Goal: Task Accomplishment & Management: Manage account settings

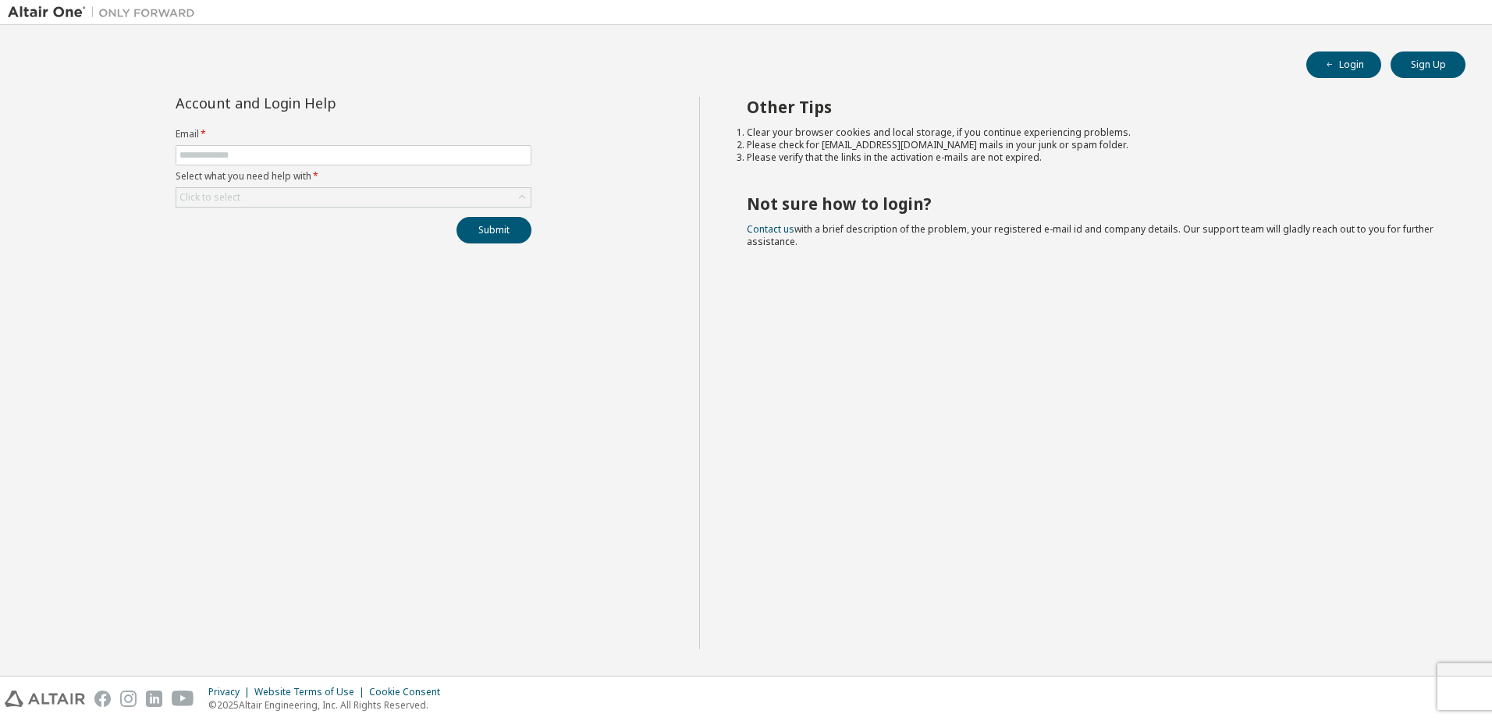
click at [1342, 47] on div "Login Sign Up Account and Login Help Email * Select what you need help with * C…" at bounding box center [746, 350] width 1476 height 635
click at [298, 151] on input "text" at bounding box center [353, 155] width 348 height 12
type input "**********"
click at [312, 208] on div "**********" at bounding box center [353, 170] width 374 height 147
click at [323, 198] on div "Click to select" at bounding box center [353, 197] width 354 height 19
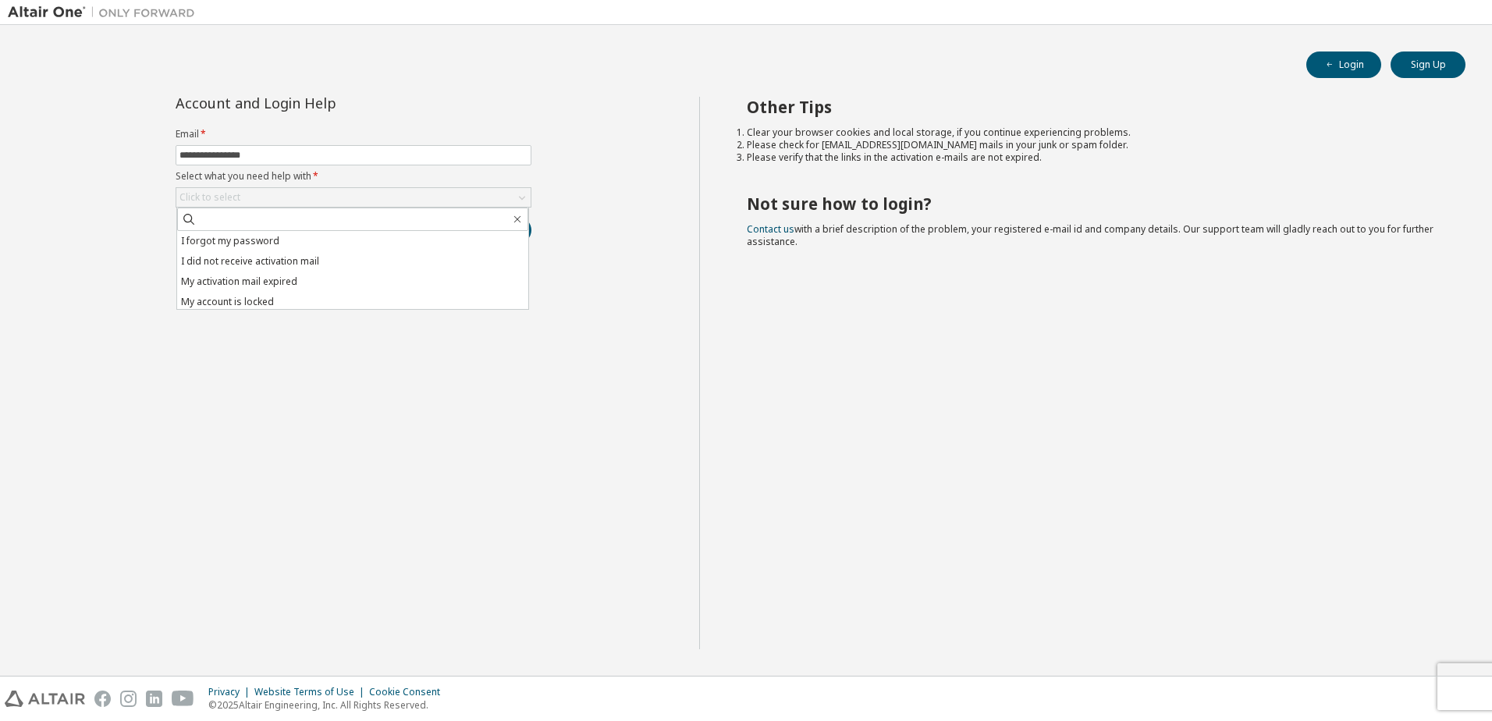
click at [336, 338] on div "**********" at bounding box center [353, 373] width 691 height 552
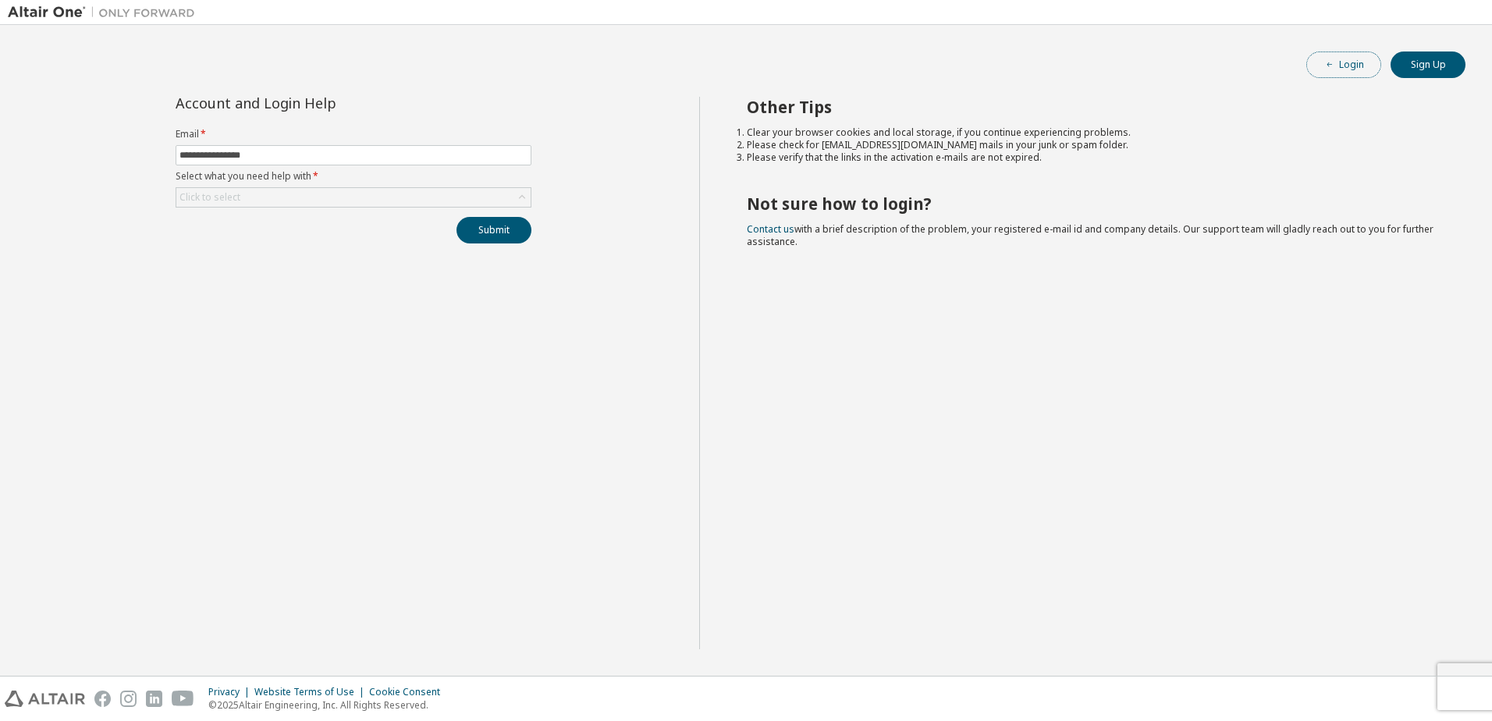
click at [1323, 57] on button "Login" at bounding box center [1343, 64] width 75 height 27
click at [445, 200] on div "Click to select" at bounding box center [353, 197] width 354 height 19
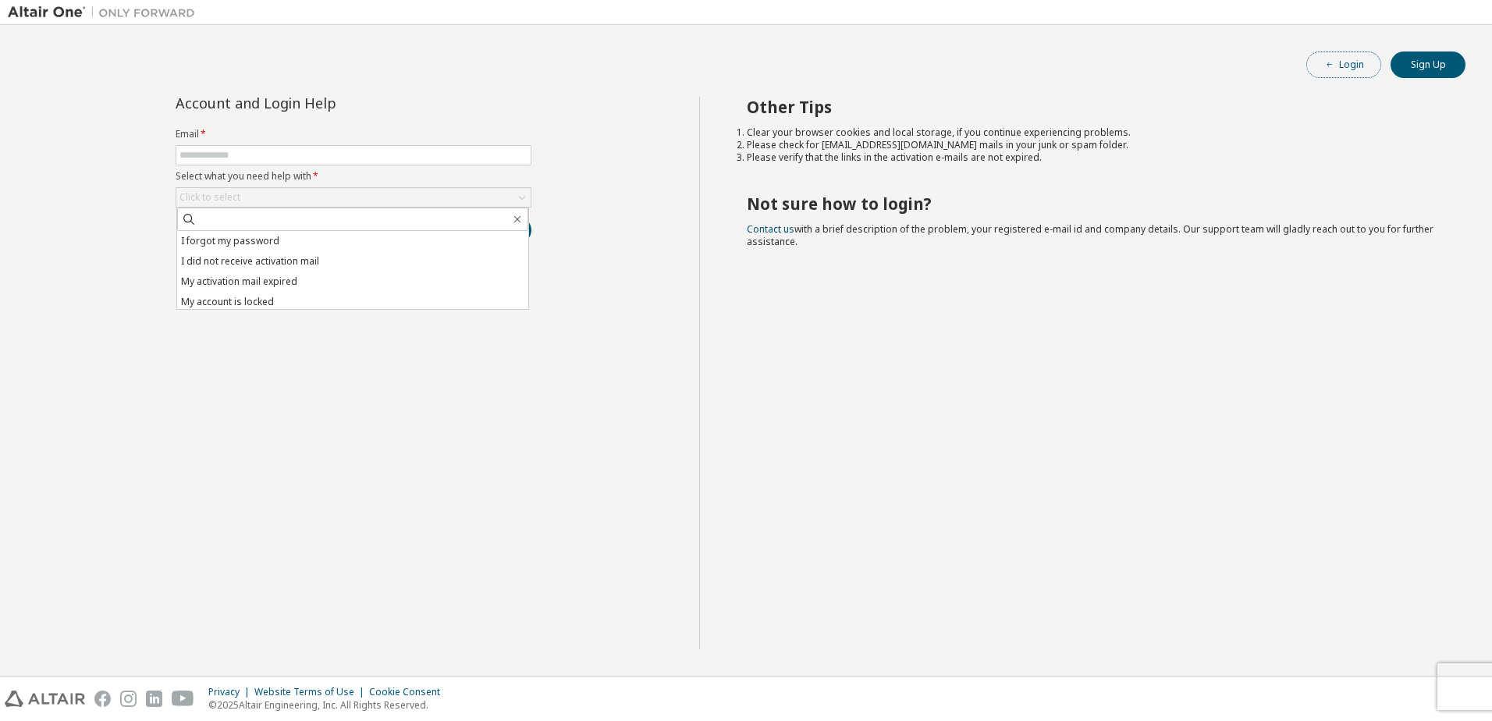
click at [1344, 69] on button "Login" at bounding box center [1343, 64] width 75 height 27
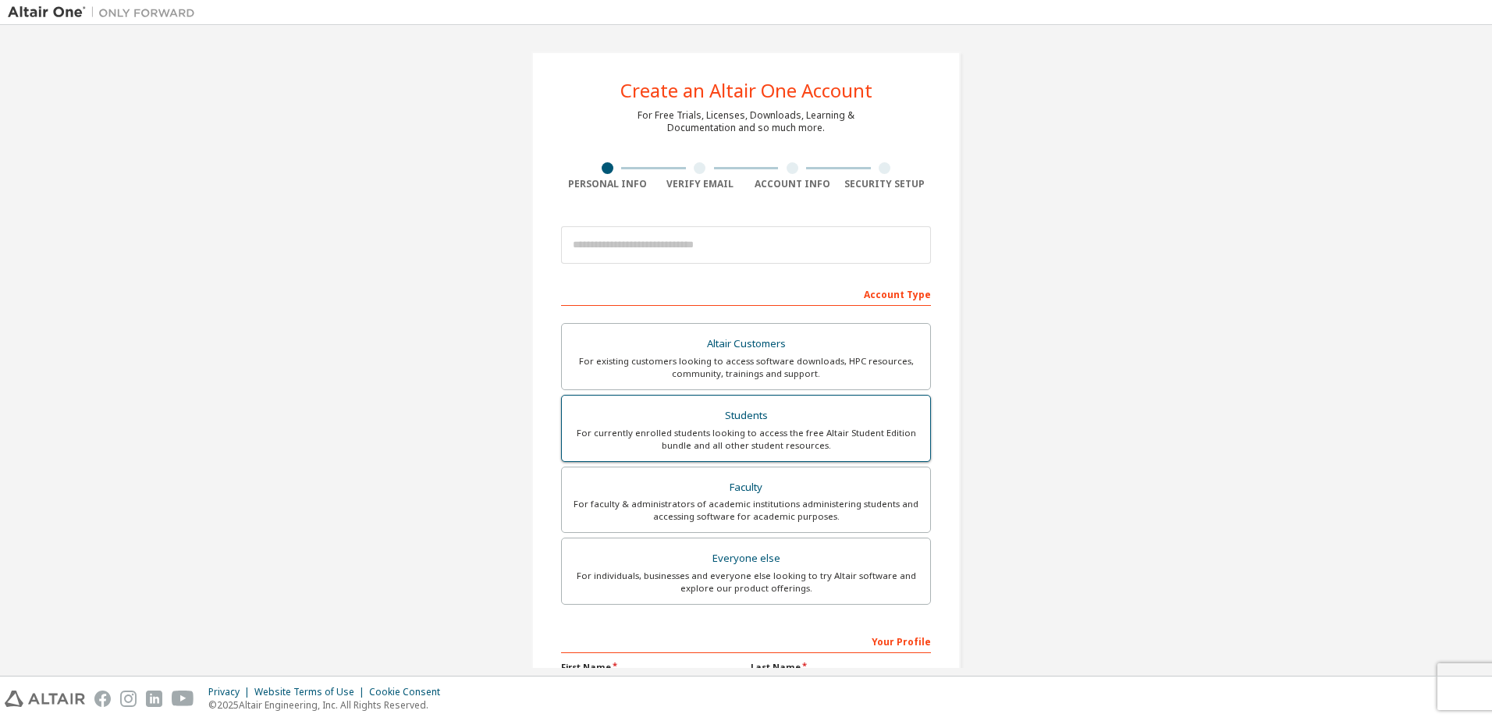
click at [715, 407] on div "Students" at bounding box center [746, 416] width 350 height 22
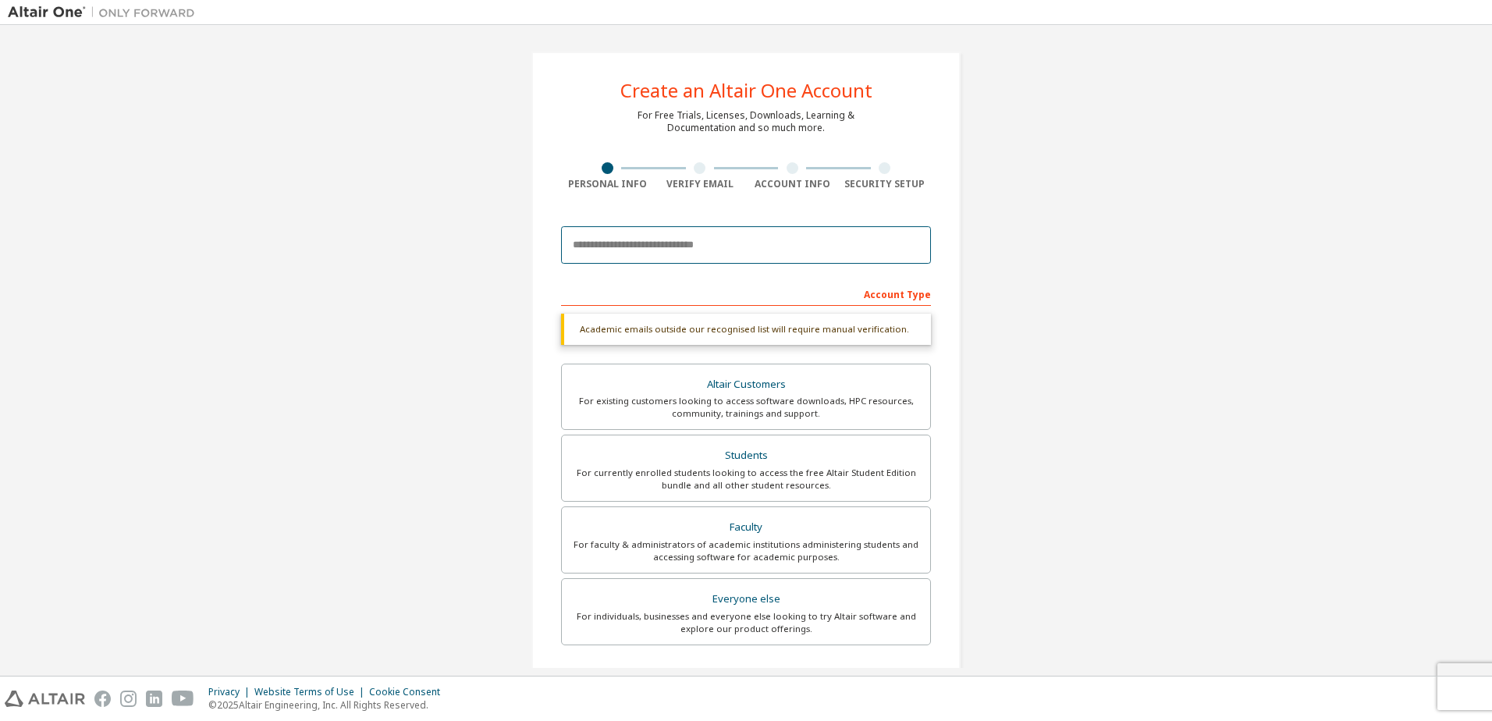
click at [663, 254] on input "email" at bounding box center [746, 244] width 370 height 37
type input "**********"
type input "*******"
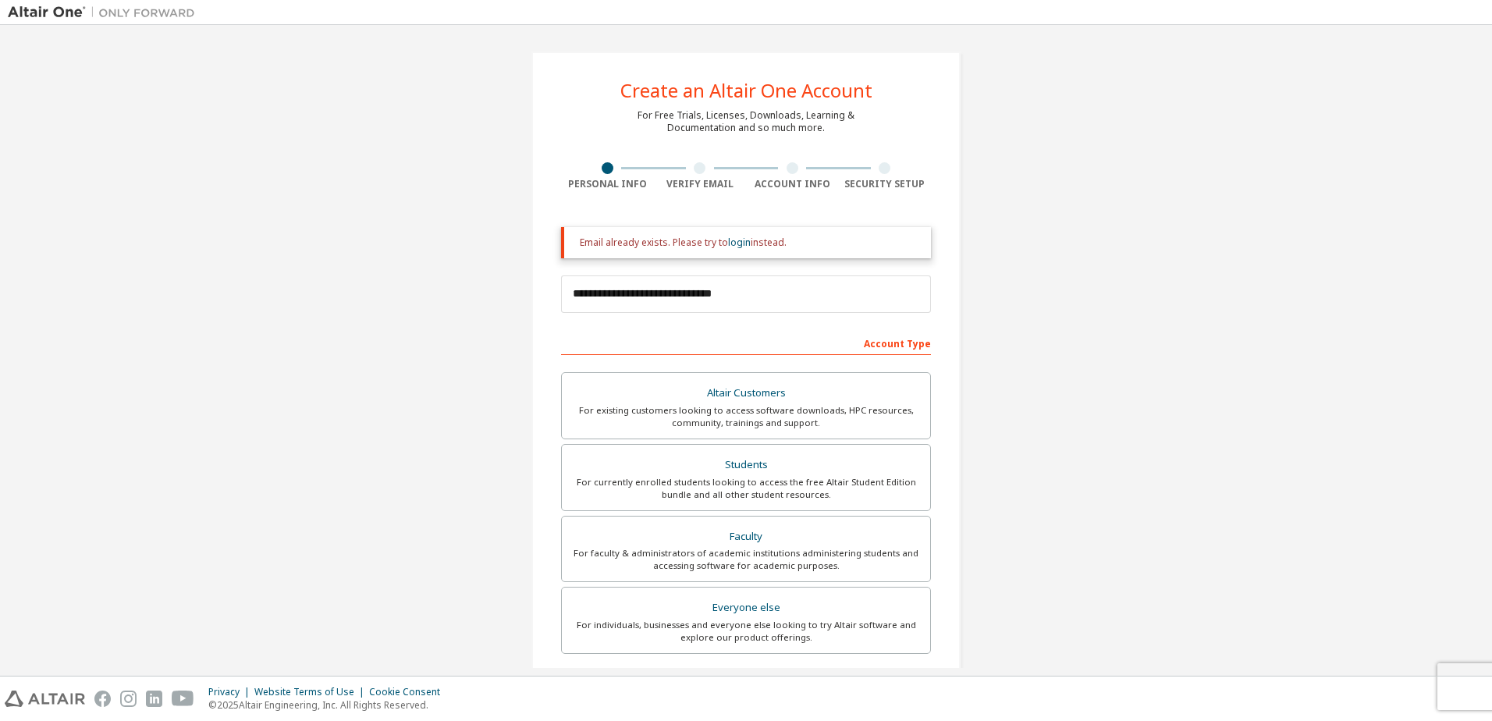
drag, startPoint x: 580, startPoint y: 236, endPoint x: 804, endPoint y: 242, distance: 224.0
click at [804, 242] on div "Email already exists. Please try to login instead." at bounding box center [749, 242] width 339 height 12
drag, startPoint x: 804, startPoint y: 242, endPoint x: 732, endPoint y: 243, distance: 72.6
click at [732, 243] on link "login" at bounding box center [739, 242] width 23 height 13
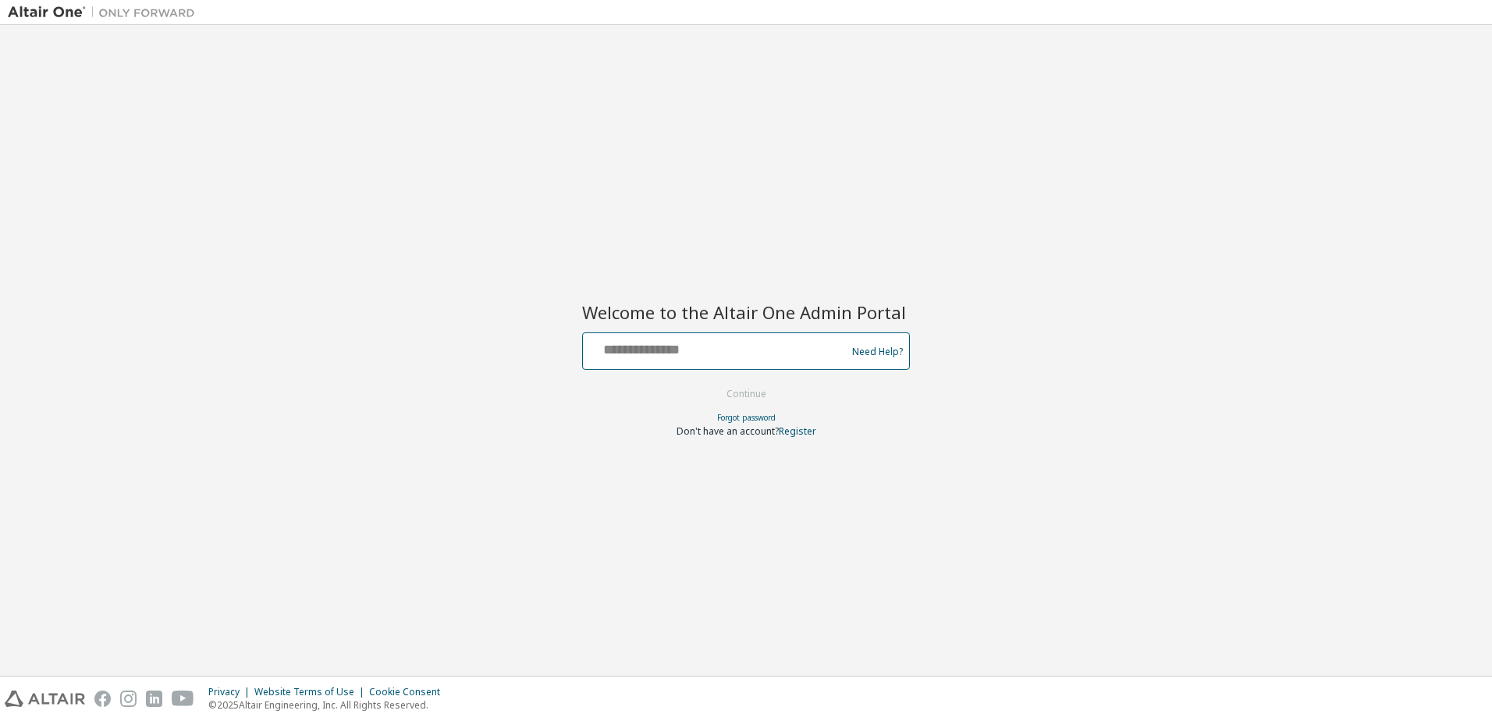
click at [756, 346] on input "text" at bounding box center [716, 347] width 255 height 23
type input "**********"
click at [754, 388] on button "Continue" at bounding box center [746, 393] width 73 height 23
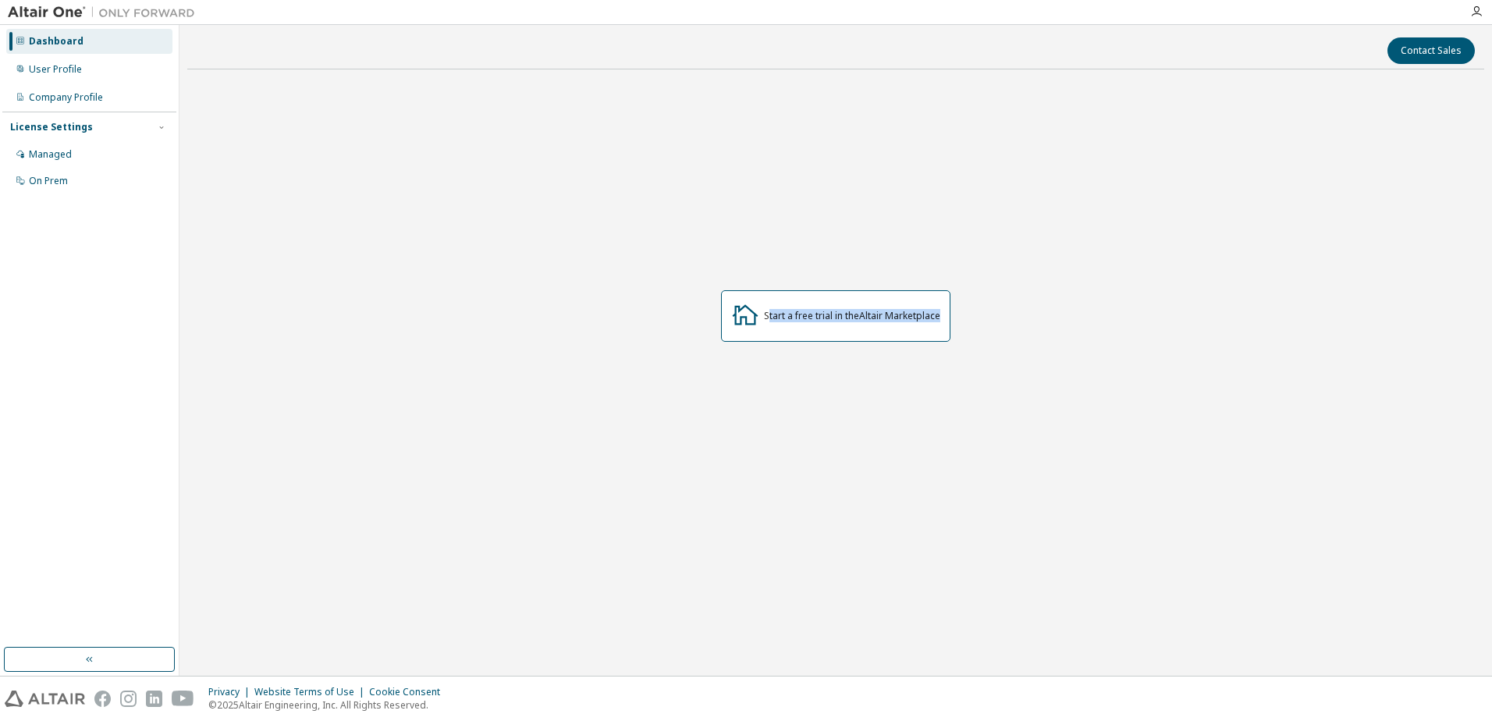
drag, startPoint x: 774, startPoint y: 315, endPoint x: 962, endPoint y: 321, distance: 188.1
click at [962, 321] on div "Start a free trial in the Altair Marketplace" at bounding box center [835, 316] width 1297 height 469
click at [1020, 307] on div "Start a free trial in the Altair Marketplace" at bounding box center [835, 316] width 1297 height 469
click at [52, 67] on div "User Profile" at bounding box center [55, 69] width 53 height 12
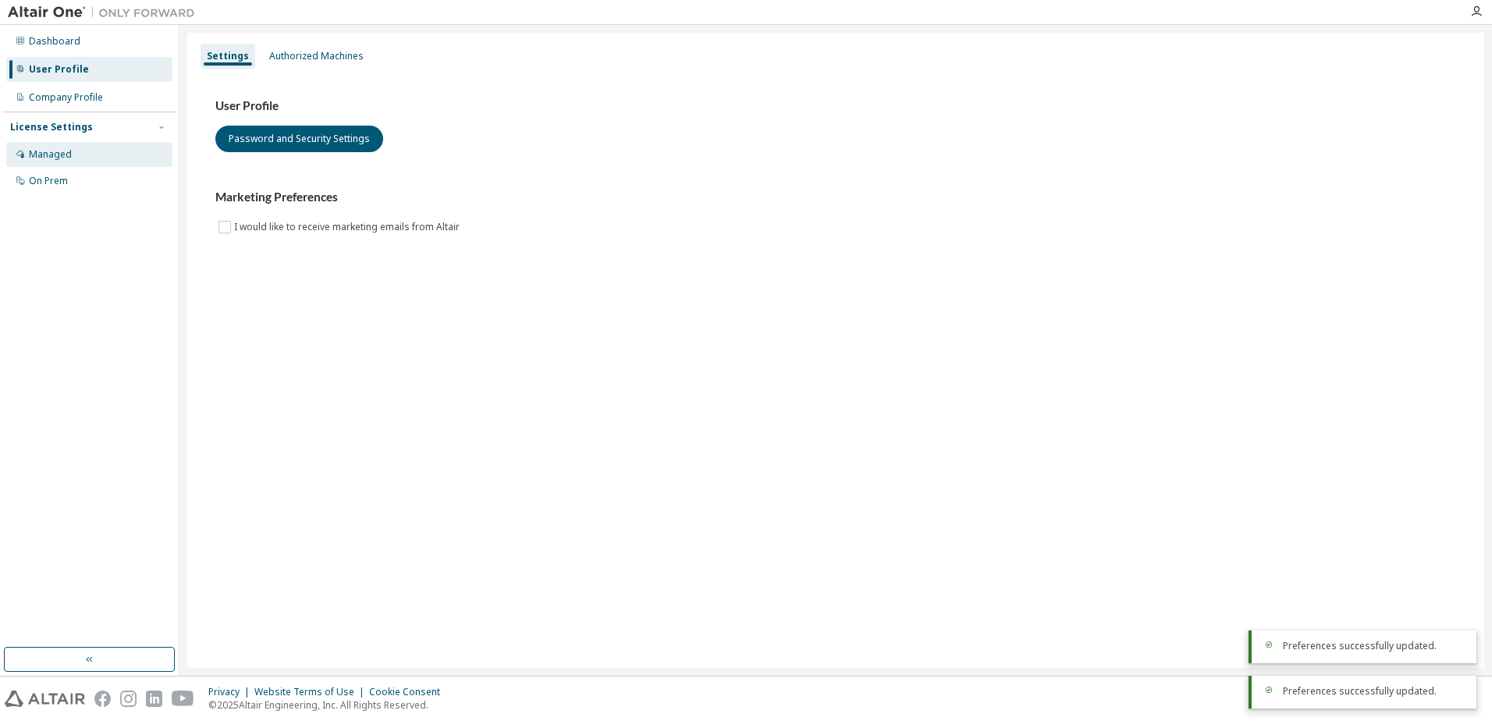
click at [80, 147] on div "Managed" at bounding box center [89, 154] width 166 height 25
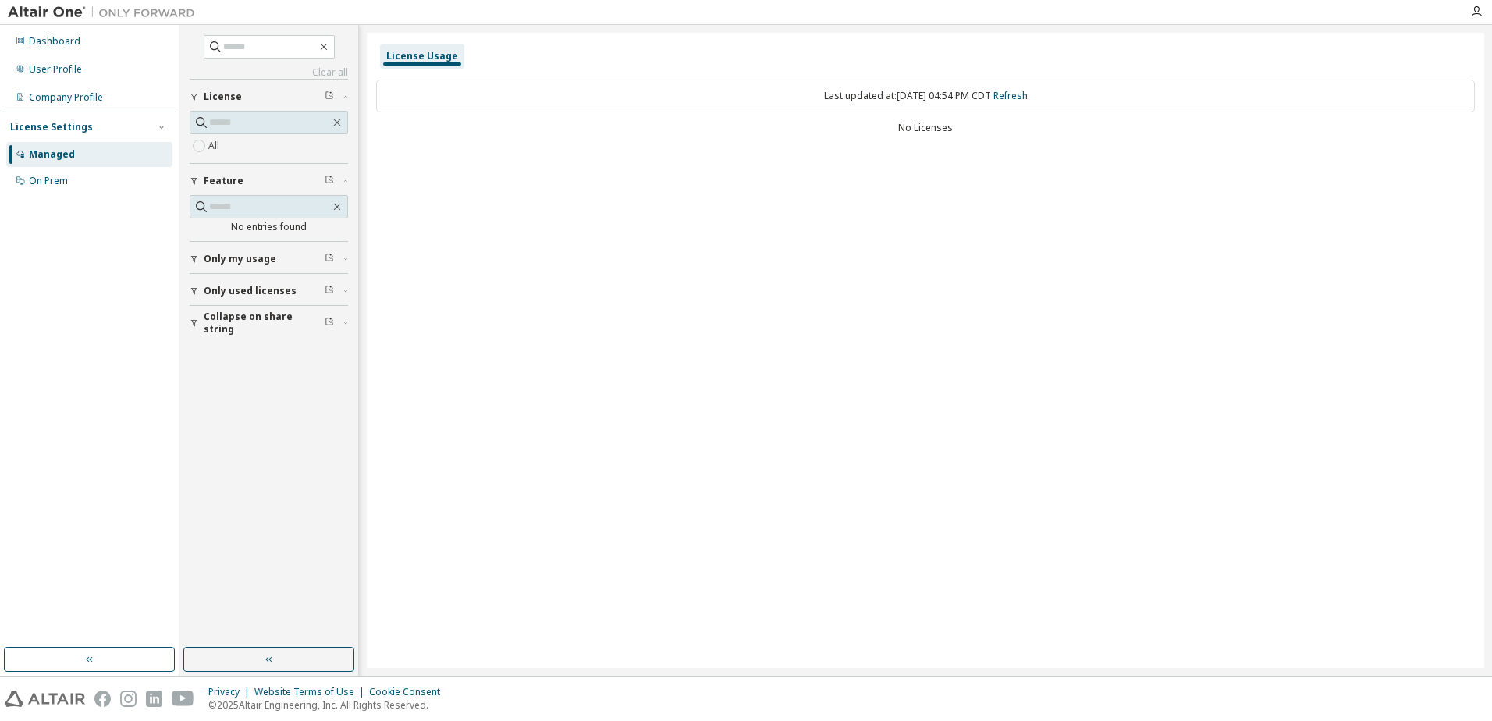
click at [94, 82] on div "Dashboard User Profile Company Profile License Settings Managed On Prem" at bounding box center [89, 111] width 174 height 168
click at [88, 38] on div "Dashboard" at bounding box center [89, 41] width 166 height 25
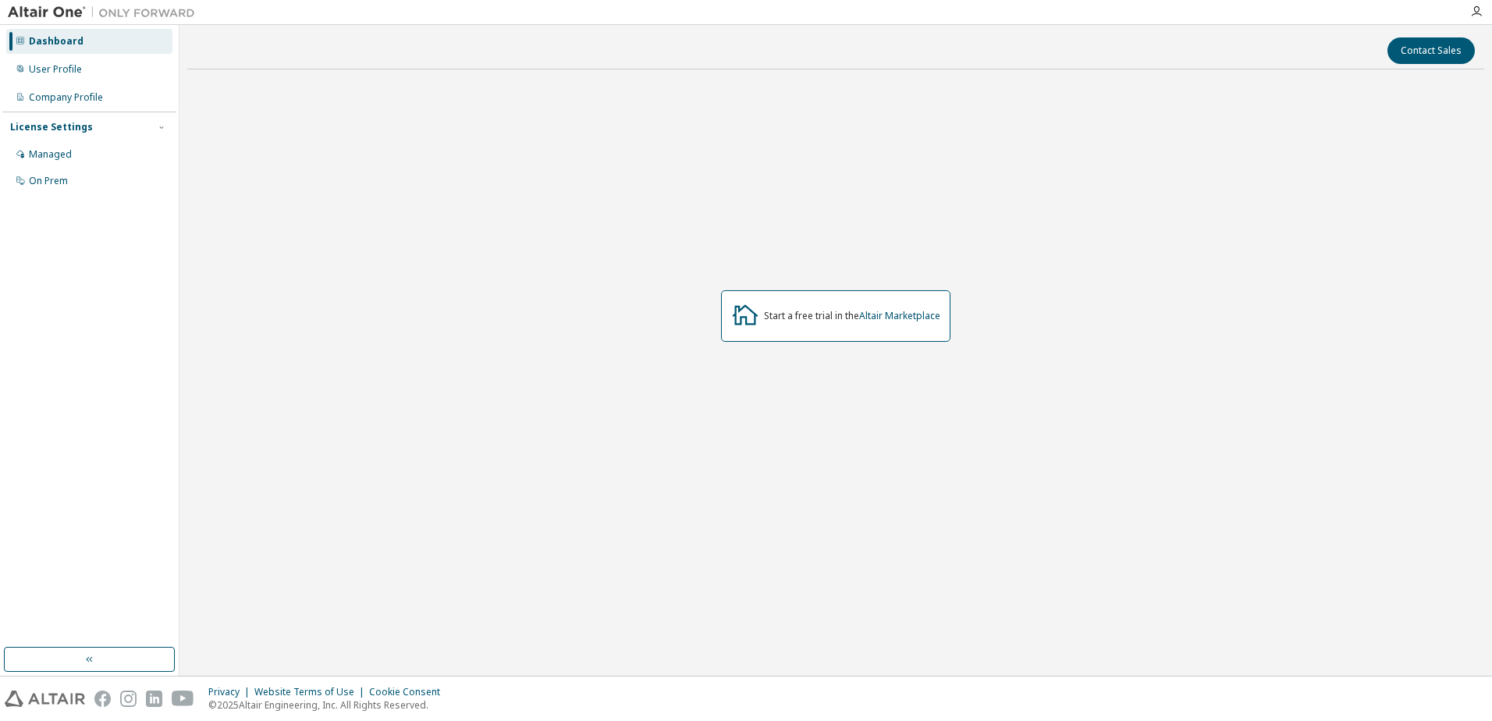
click at [55, 41] on div "Dashboard" at bounding box center [56, 41] width 55 height 12
click at [76, 60] on div "User Profile" at bounding box center [89, 69] width 166 height 25
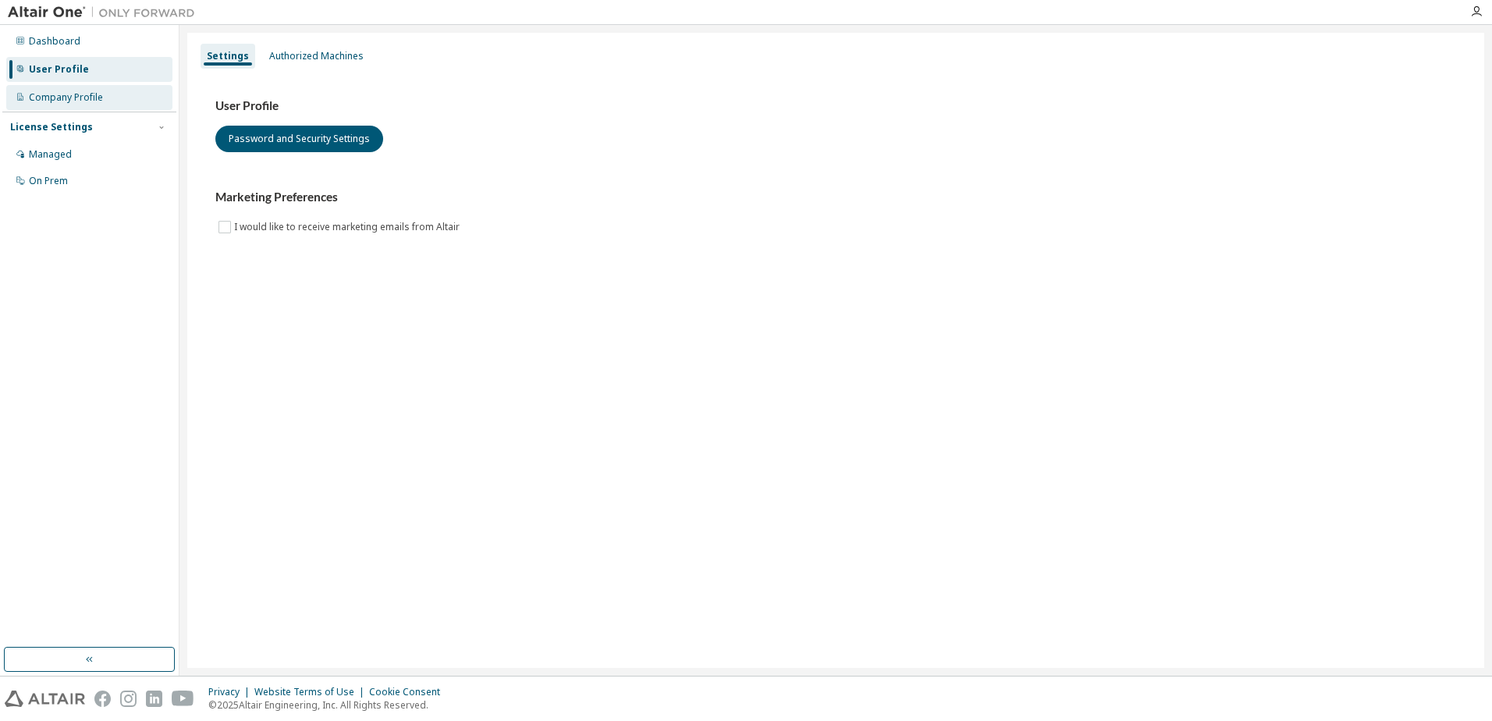
click at [92, 88] on div "Company Profile" at bounding box center [89, 97] width 166 height 25
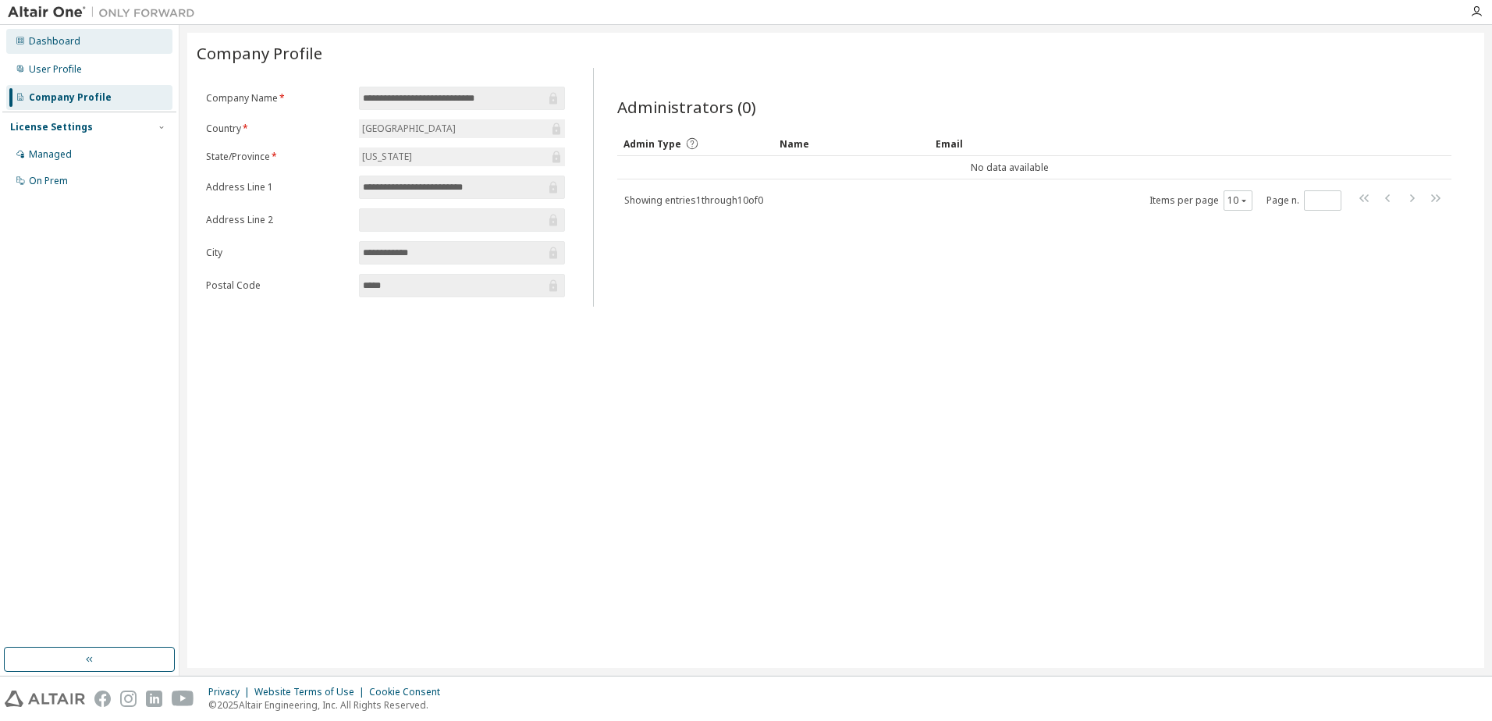
click at [91, 47] on div "Dashboard" at bounding box center [89, 41] width 166 height 25
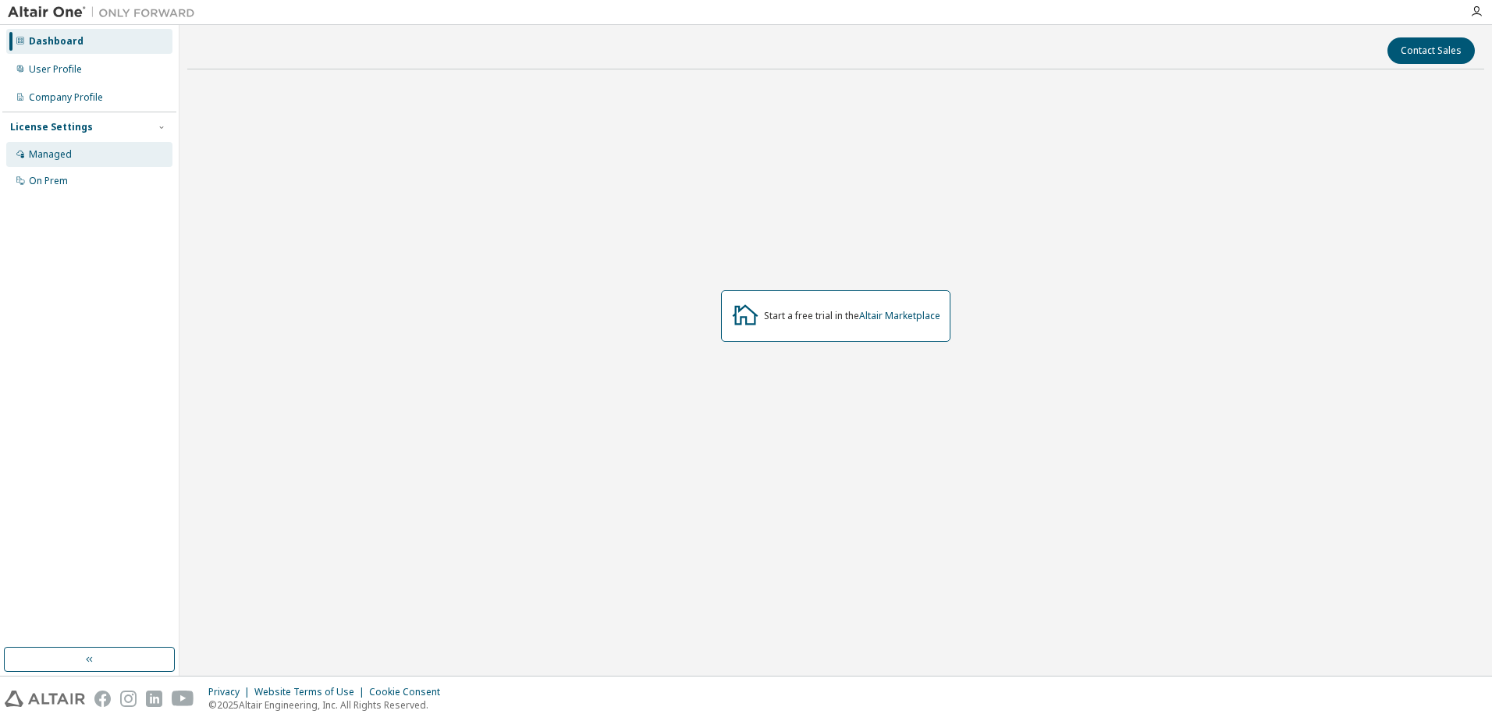
click at [87, 160] on div "Managed" at bounding box center [89, 154] width 166 height 25
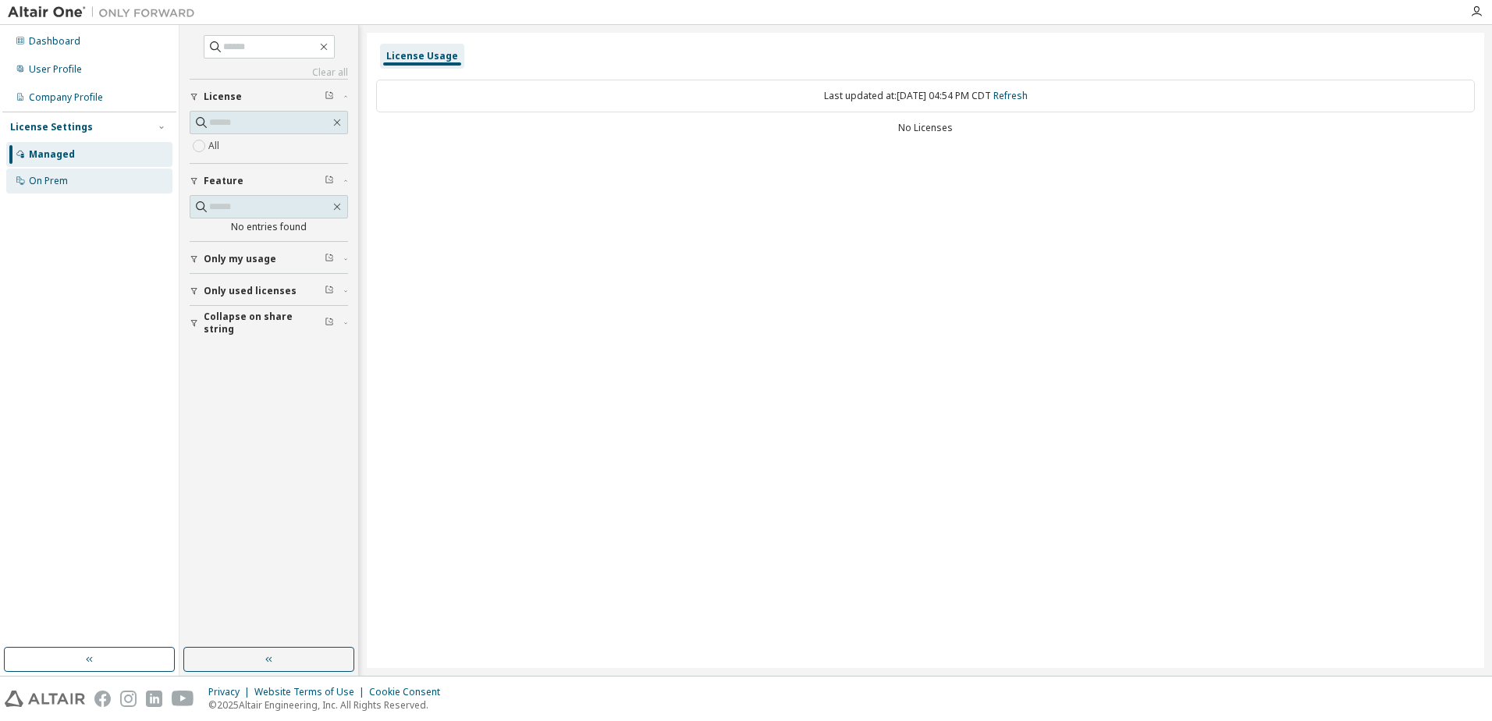
click at [90, 175] on div "On Prem" at bounding box center [89, 181] width 166 height 25
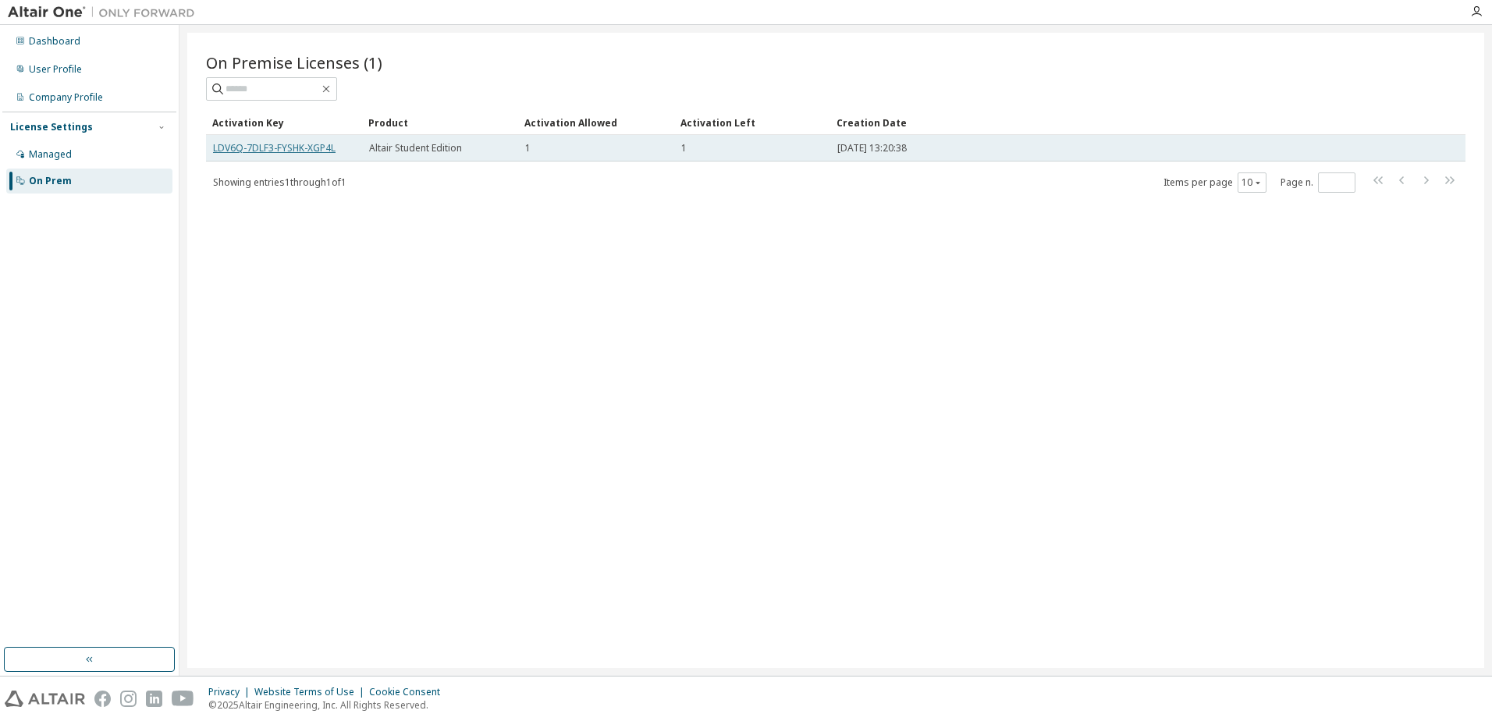
click at [267, 149] on link "LDV6Q-7DLF3-FYSHK-XGP4L" at bounding box center [274, 147] width 122 height 13
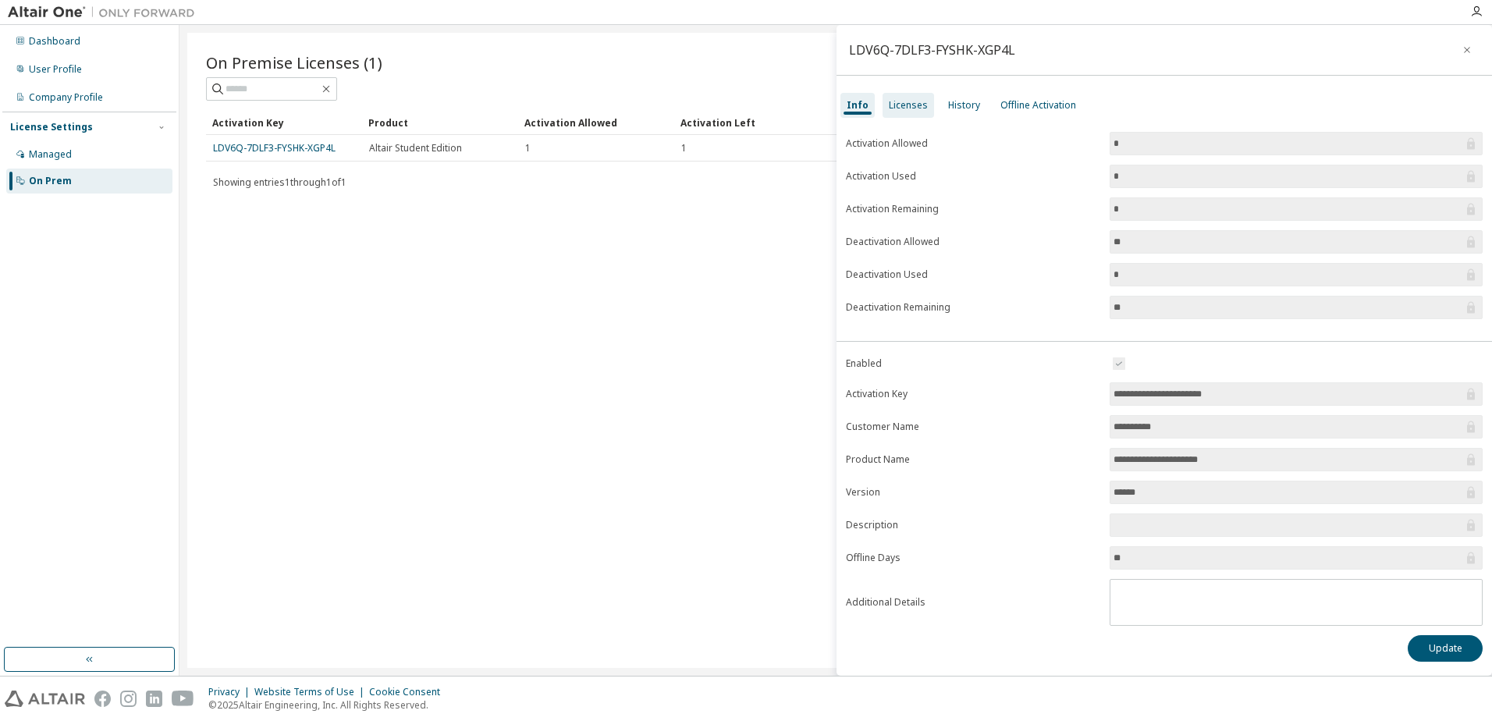
click at [910, 101] on div "Licenses" at bounding box center [908, 105] width 39 height 12
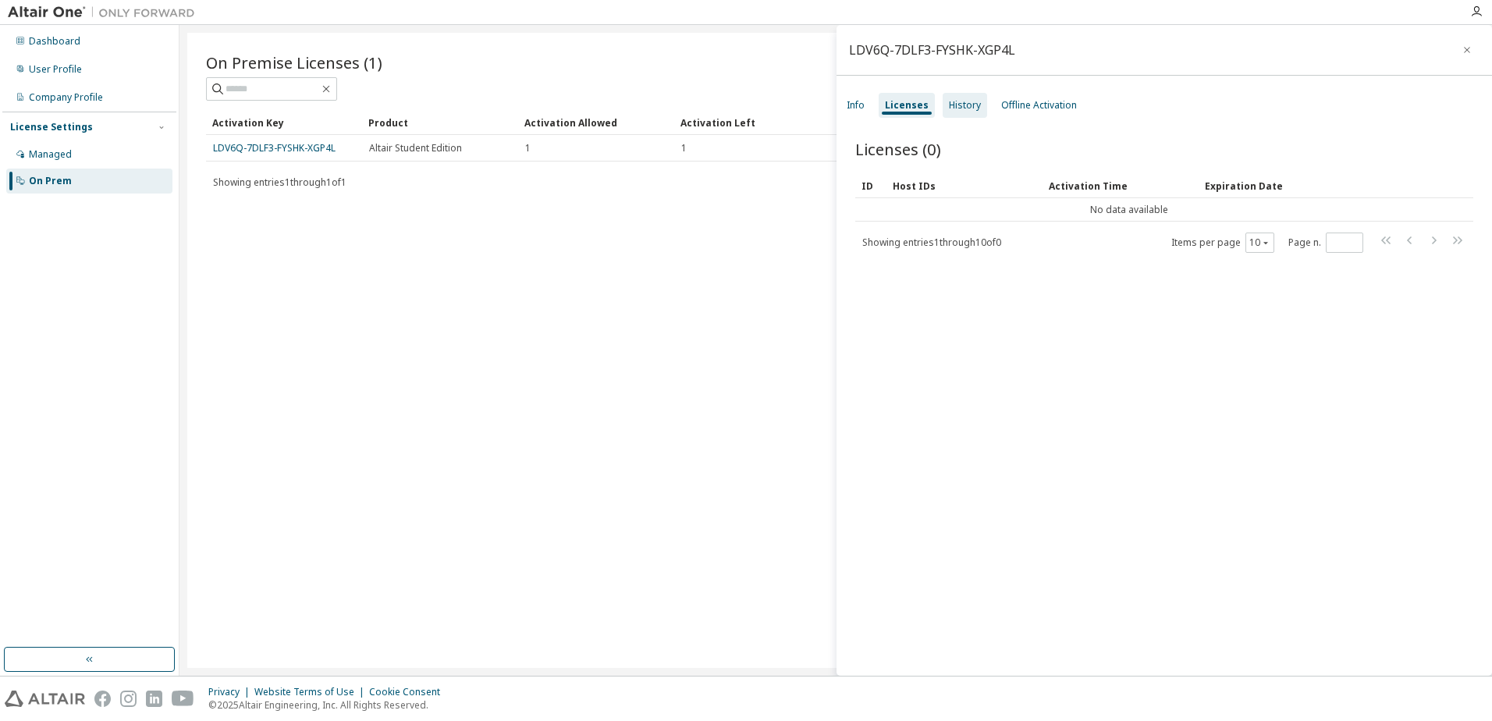
click at [966, 99] on div "History" at bounding box center [965, 105] width 32 height 12
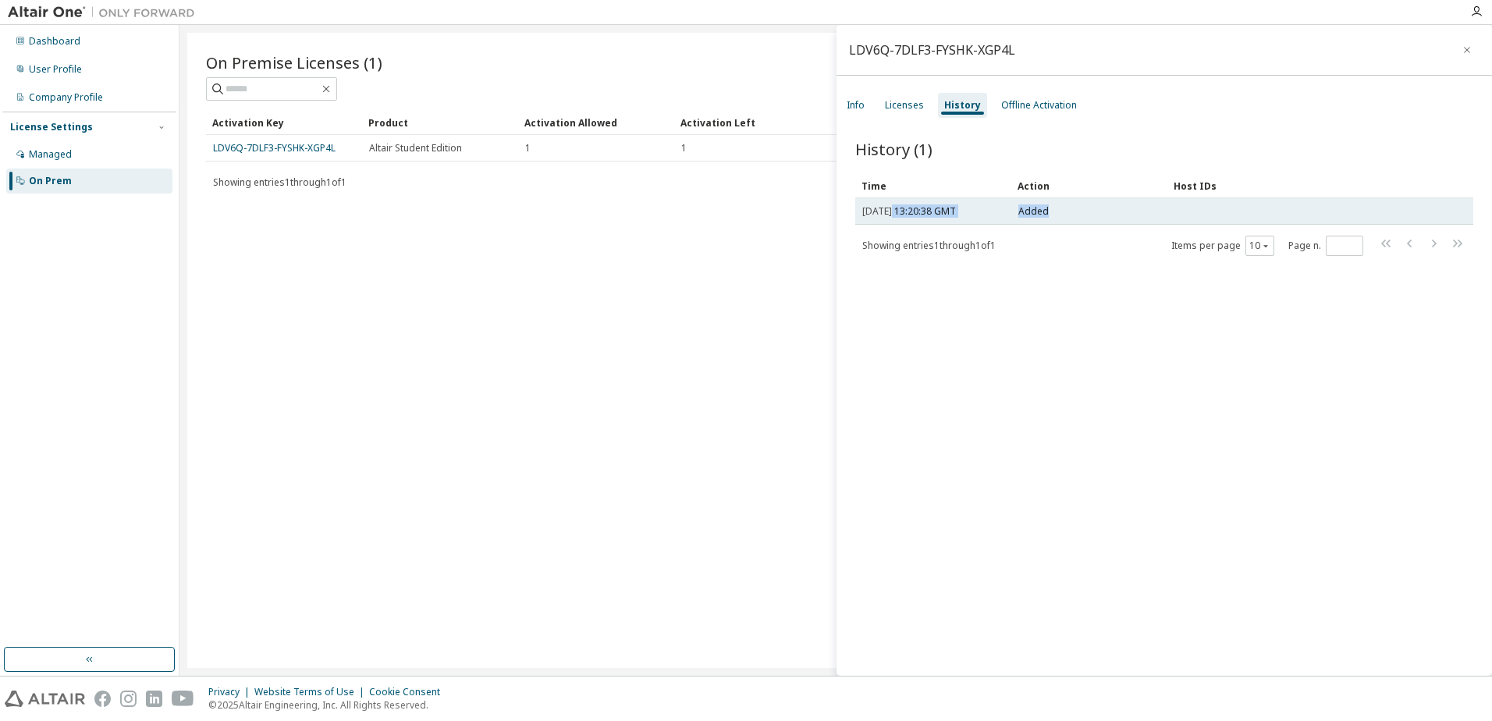
drag, startPoint x: 890, startPoint y: 211, endPoint x: 1134, endPoint y: 213, distance: 244.2
click at [1134, 213] on tr "Sun, 31 Aug 2025 13:20:38 GMT Added" at bounding box center [1164, 211] width 618 height 27
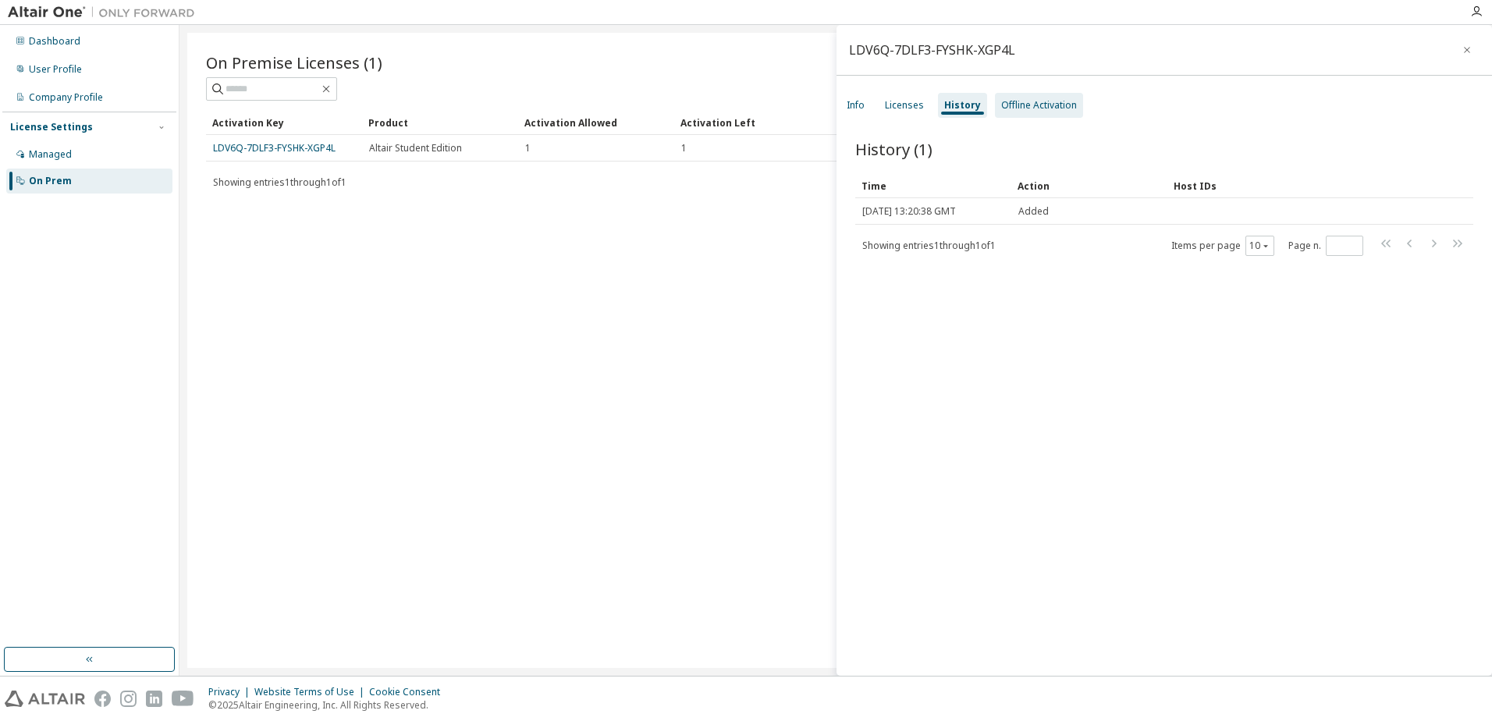
drag, startPoint x: 1134, startPoint y: 213, endPoint x: 1011, endPoint y: 98, distance: 168.9
click at [1011, 98] on div "Offline Activation" at bounding box center [1039, 105] width 88 height 25
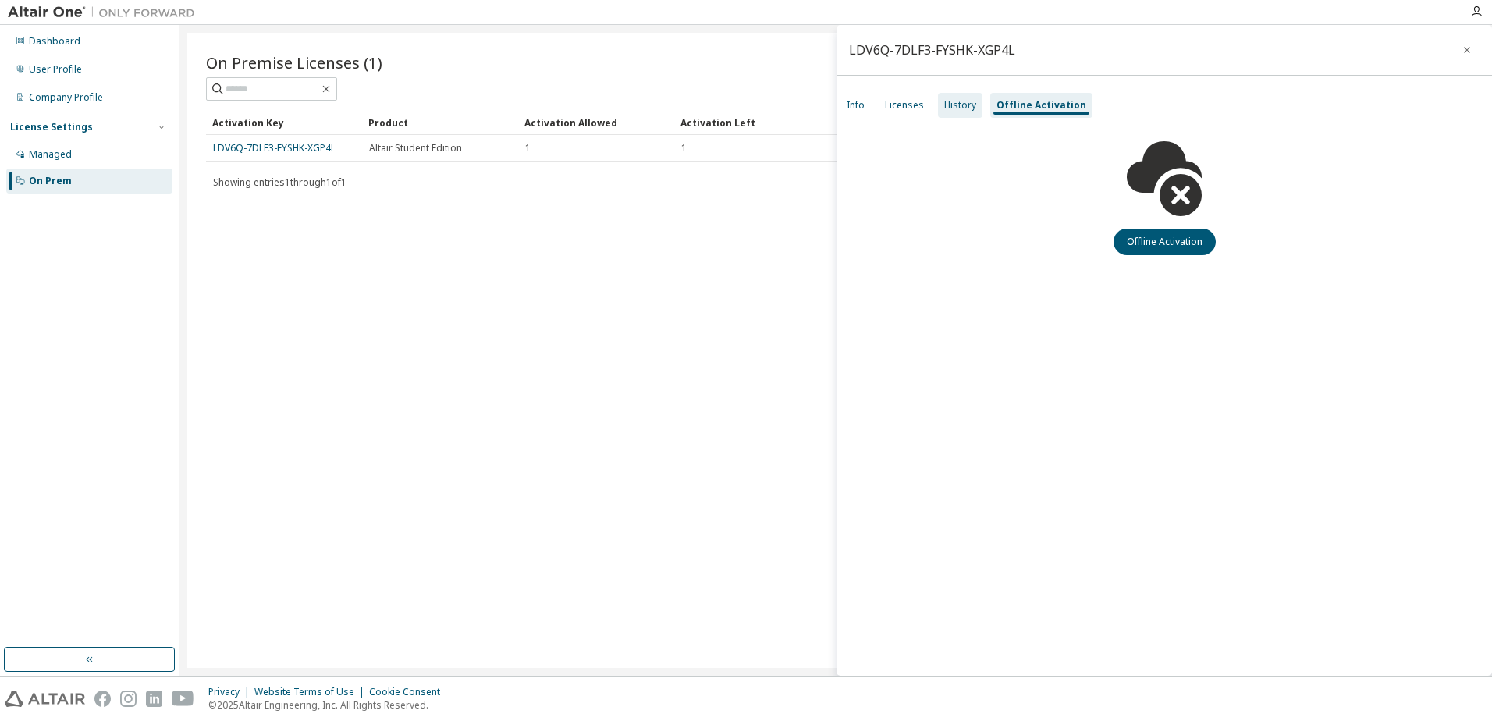
click at [938, 96] on div "History" at bounding box center [960, 105] width 44 height 25
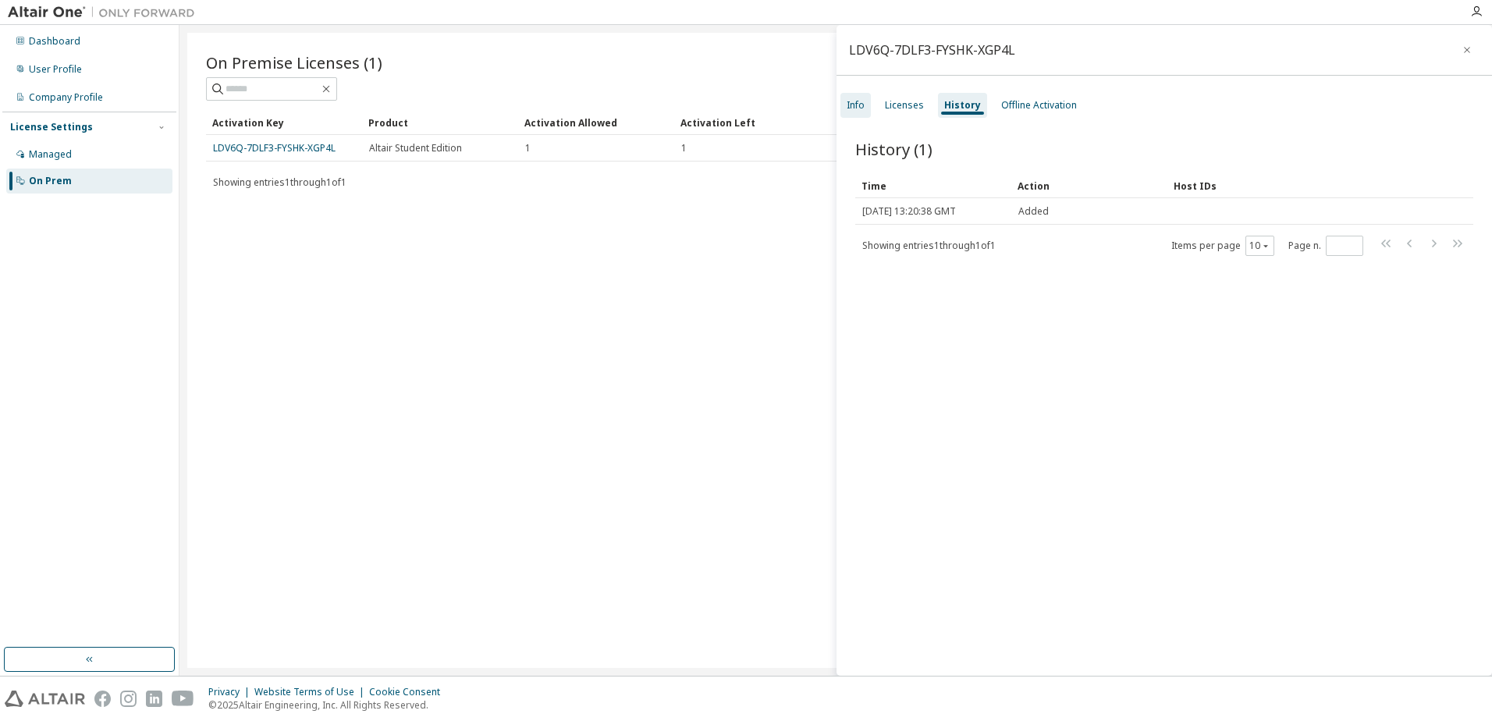
click at [850, 102] on div "Info" at bounding box center [855, 105] width 18 height 12
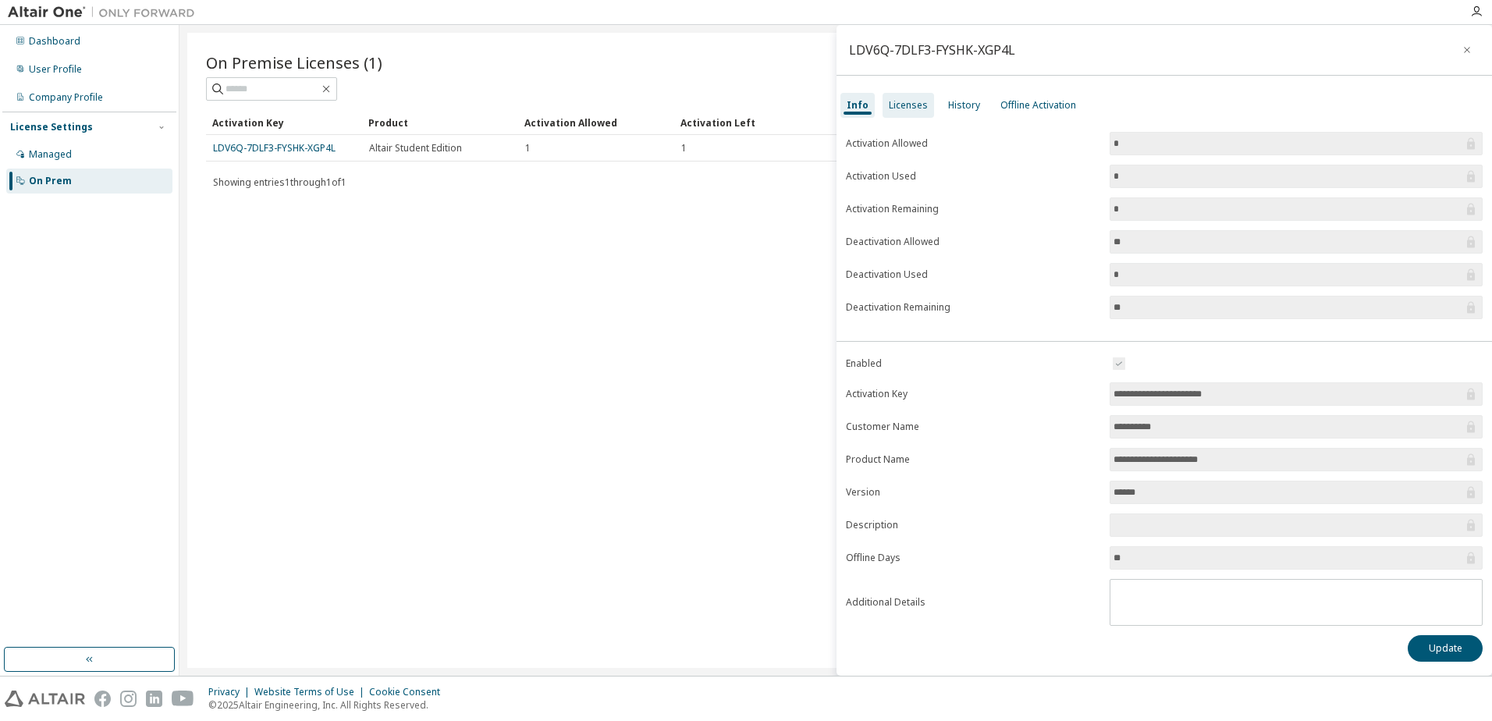
click at [922, 105] on div "Licenses" at bounding box center [908, 105] width 39 height 12
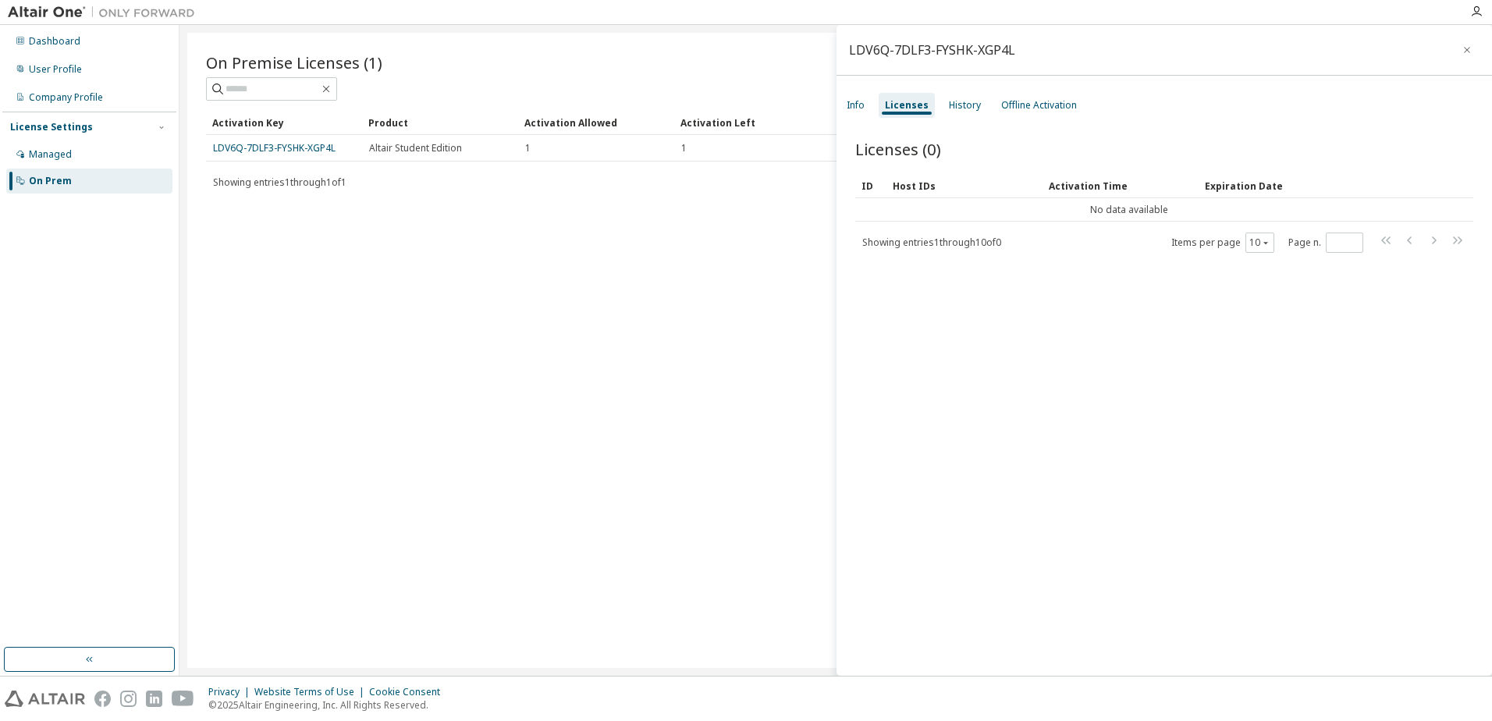
click at [761, 289] on div "On Premise Licenses (1) Clear Load Save Save As Field Operator Value Select fil…" at bounding box center [835, 350] width 1297 height 635
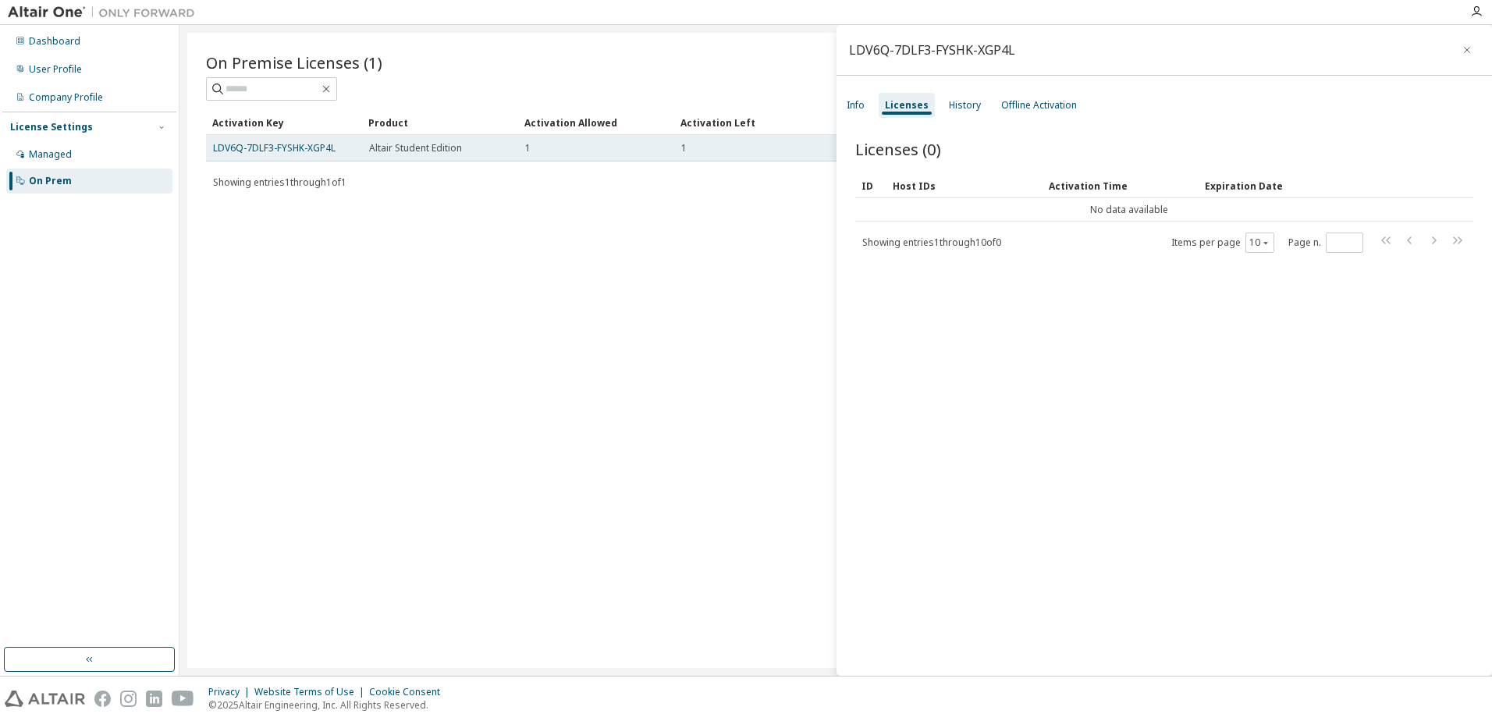
click at [522, 148] on td "1" at bounding box center [596, 148] width 156 height 27
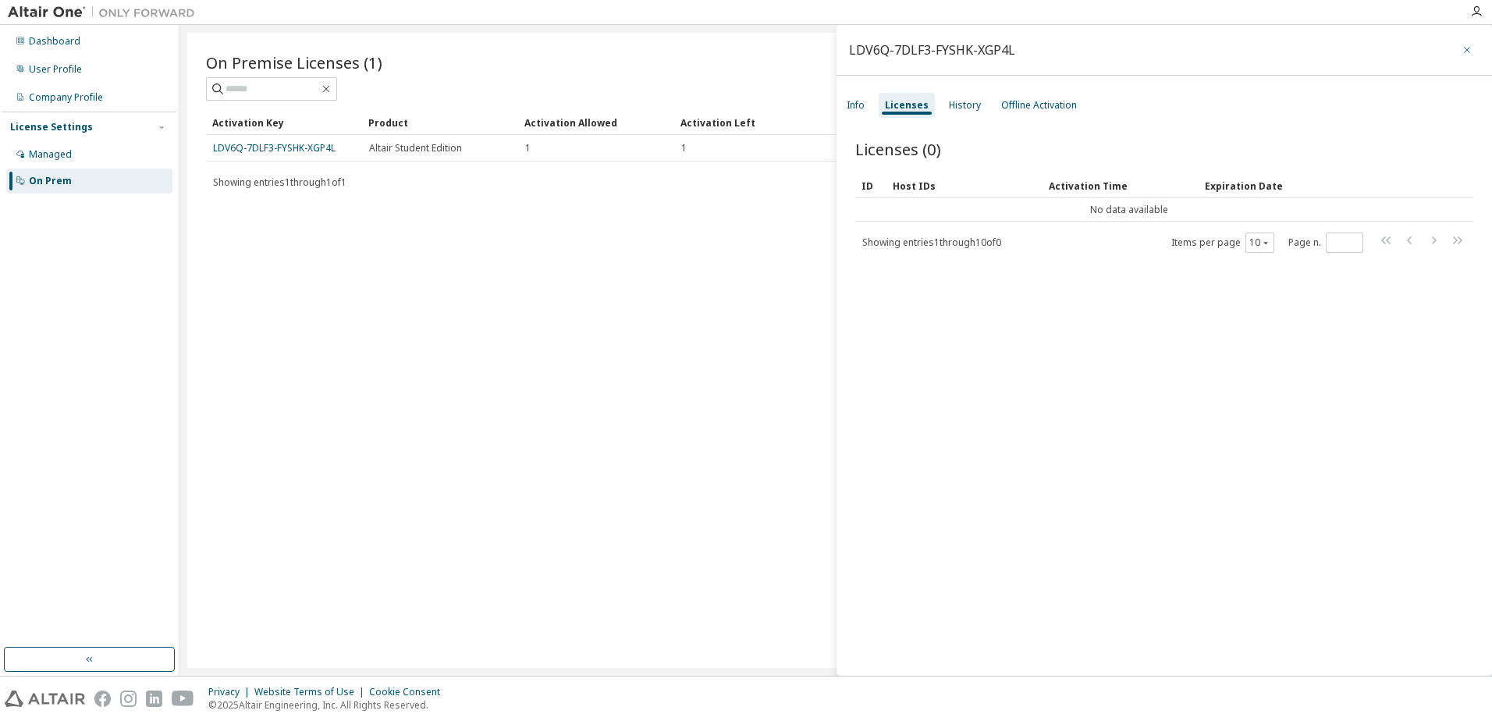
click at [1461, 52] on icon "button" at bounding box center [1466, 50] width 11 height 12
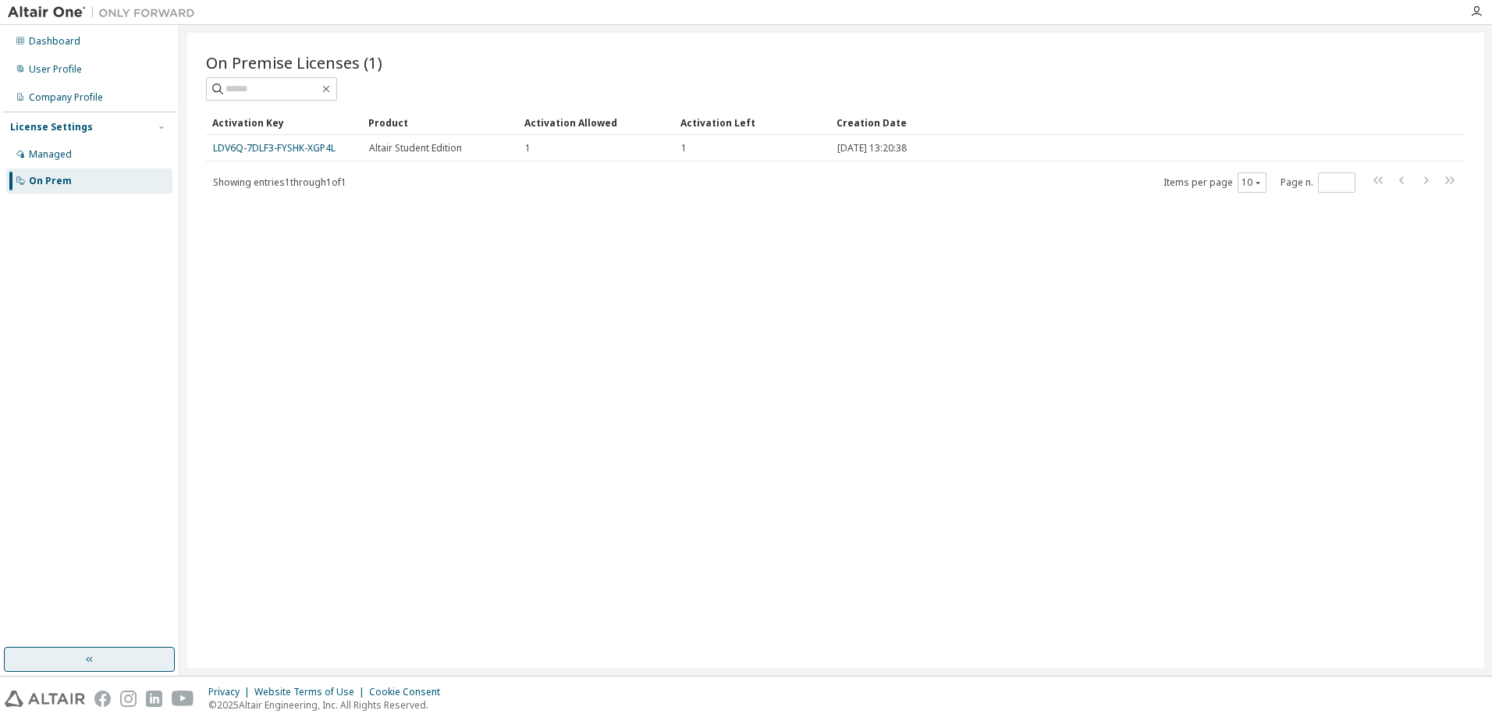
click at [44, 661] on button "button" at bounding box center [89, 659] width 171 height 25
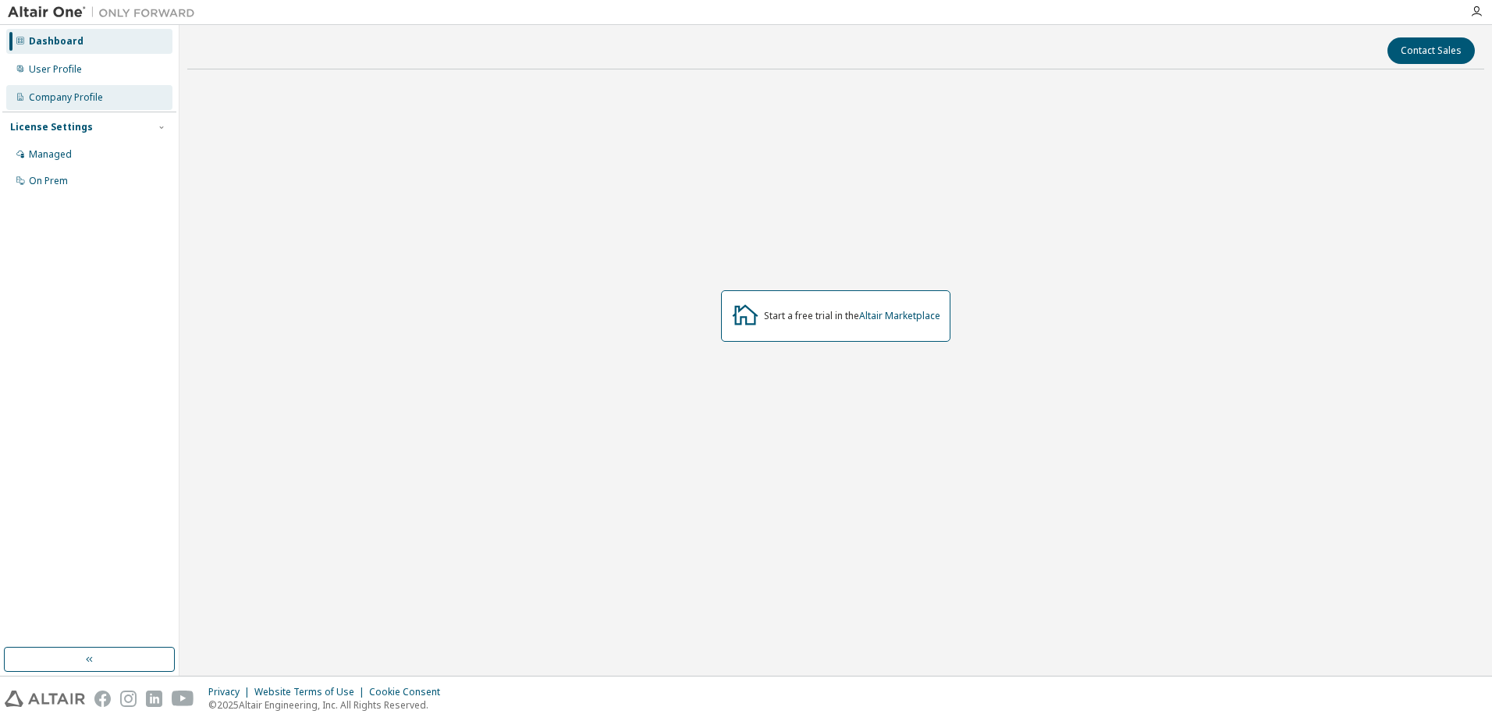
click at [66, 104] on div "Company Profile" at bounding box center [89, 97] width 166 height 25
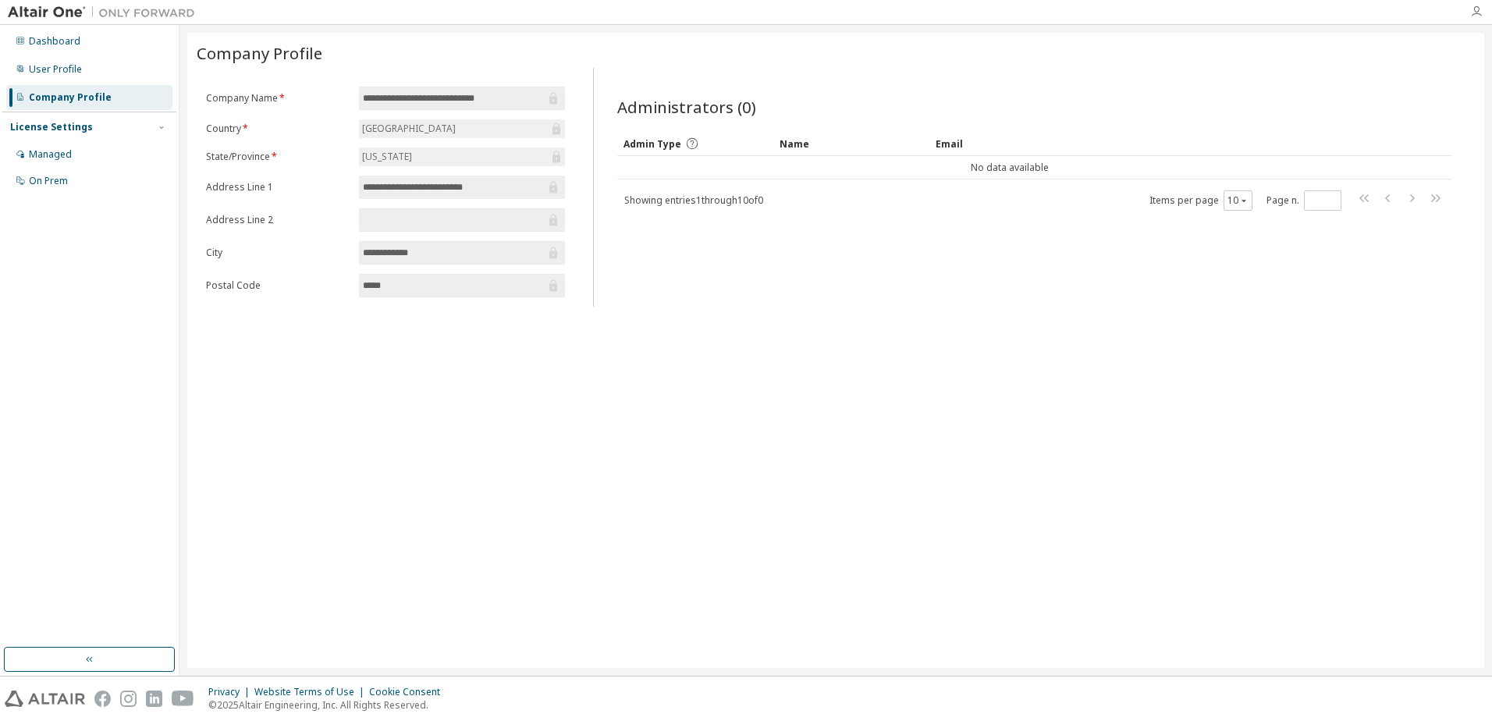
click at [1471, 10] on icon "button" at bounding box center [1476, 11] width 12 height 12
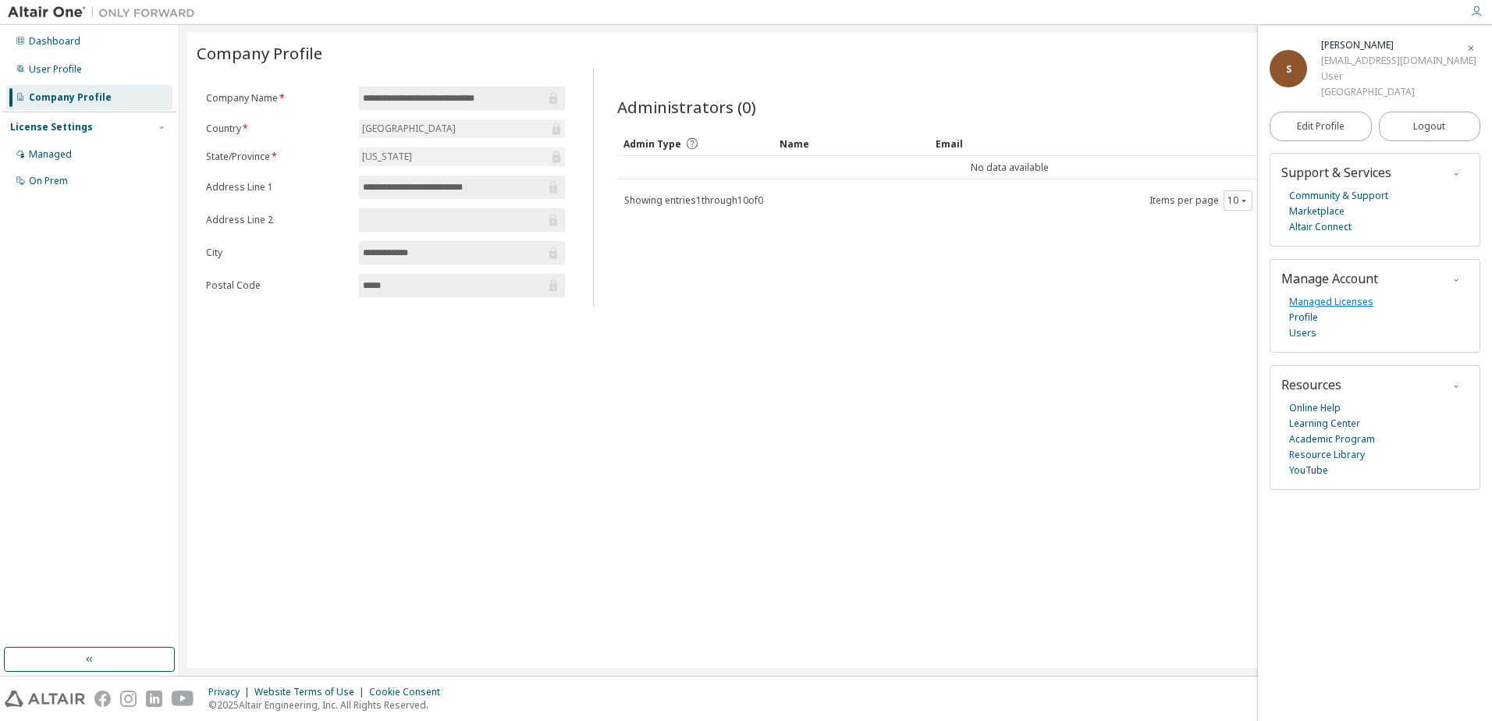
click at [1350, 295] on link "Managed Licenses" at bounding box center [1331, 302] width 84 height 16
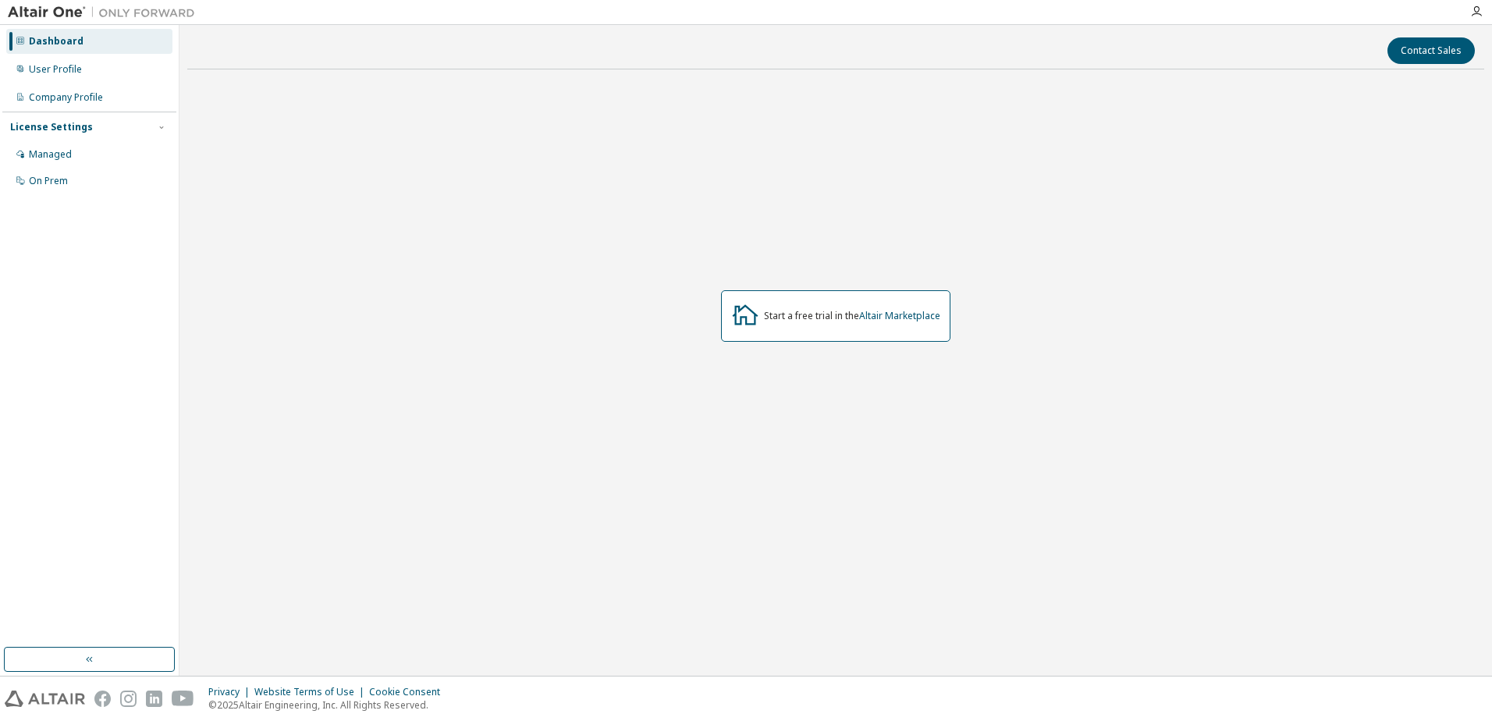
drag, startPoint x: 1478, startPoint y: 12, endPoint x: 1467, endPoint y: 24, distance: 15.5
click at [1478, 12] on icon "button" at bounding box center [1476, 11] width 12 height 12
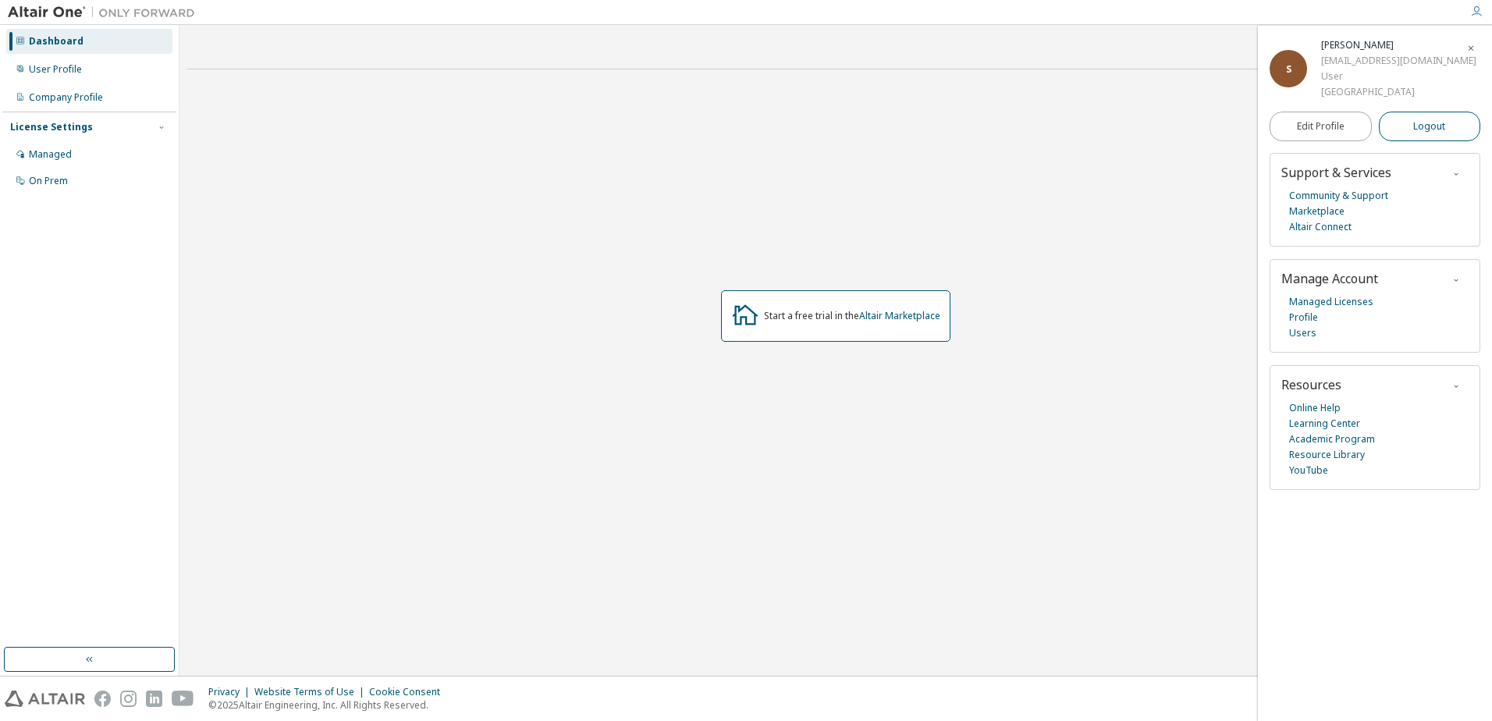
click at [1421, 130] on span "Logout" at bounding box center [1429, 127] width 32 height 16
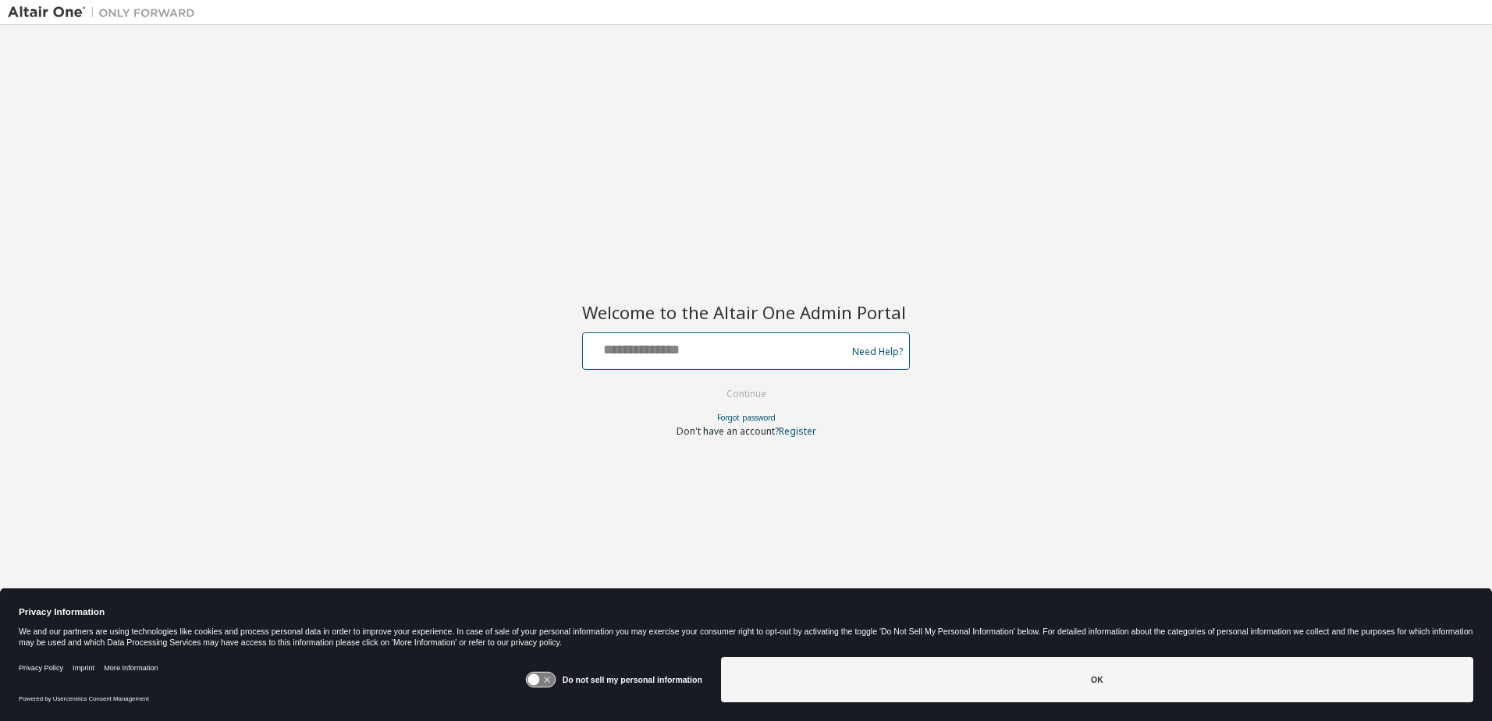
click at [712, 351] on input "text" at bounding box center [716, 347] width 255 height 23
type input "**********"
click at [743, 382] on button "Continue" at bounding box center [746, 393] width 73 height 23
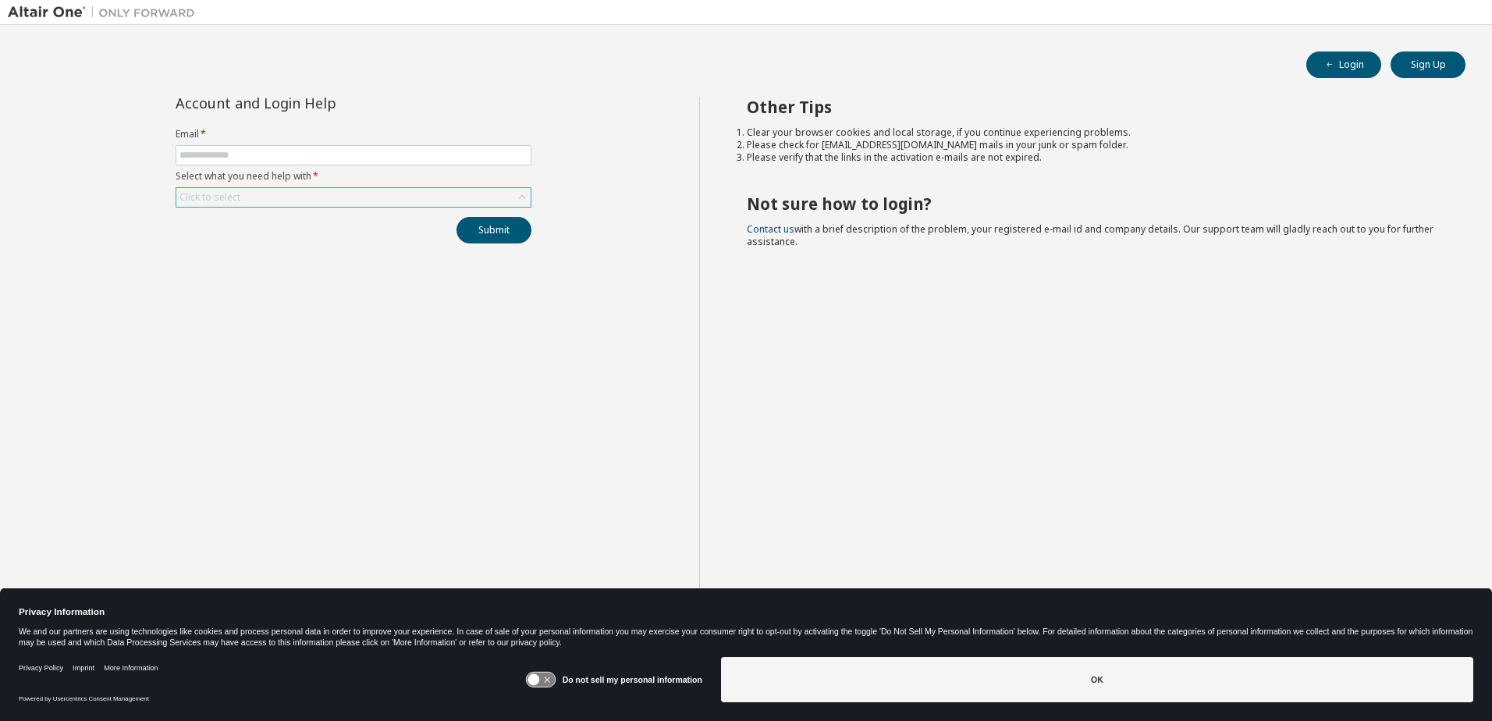
click at [275, 189] on div "Click to select" at bounding box center [353, 197] width 354 height 19
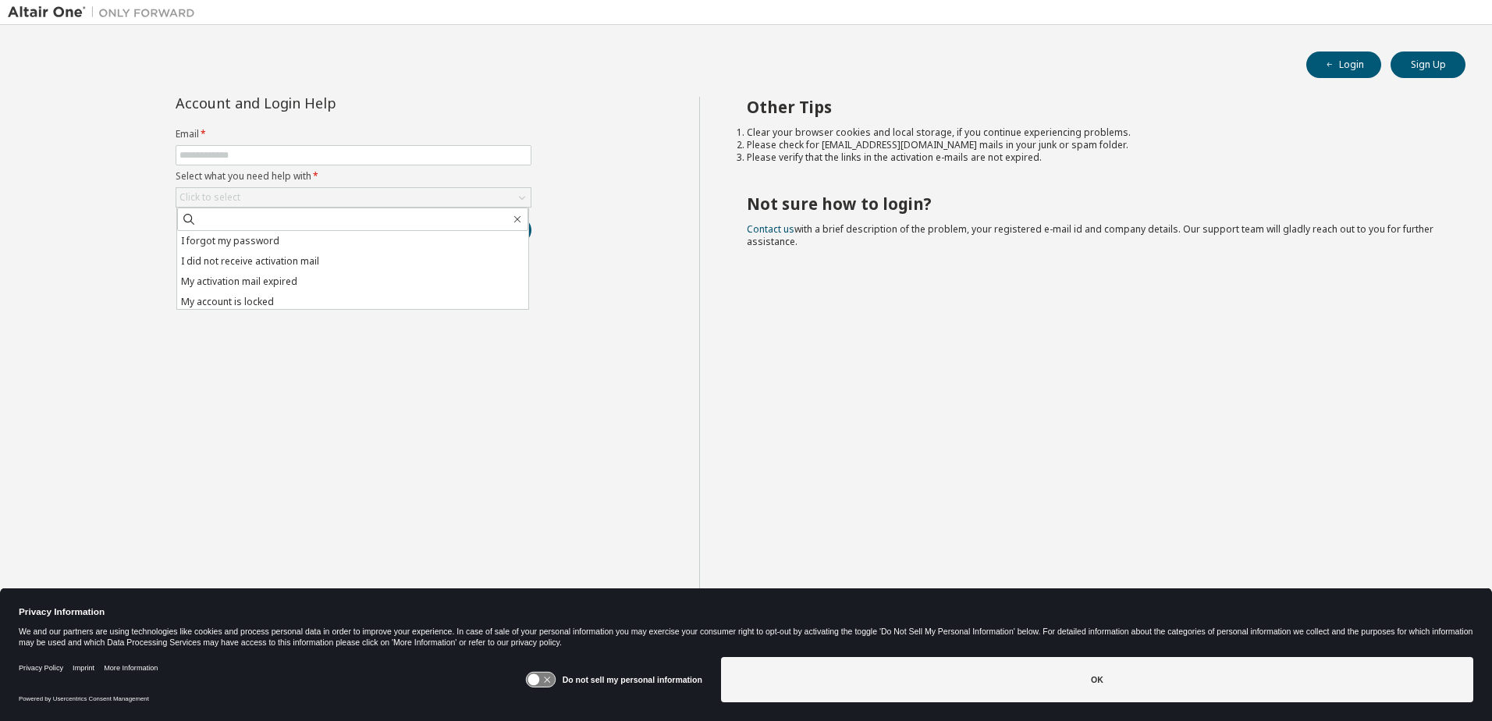
click at [336, 379] on div "Account and Login Help Email * Select what you need help with * Click to select…" at bounding box center [353, 373] width 691 height 552
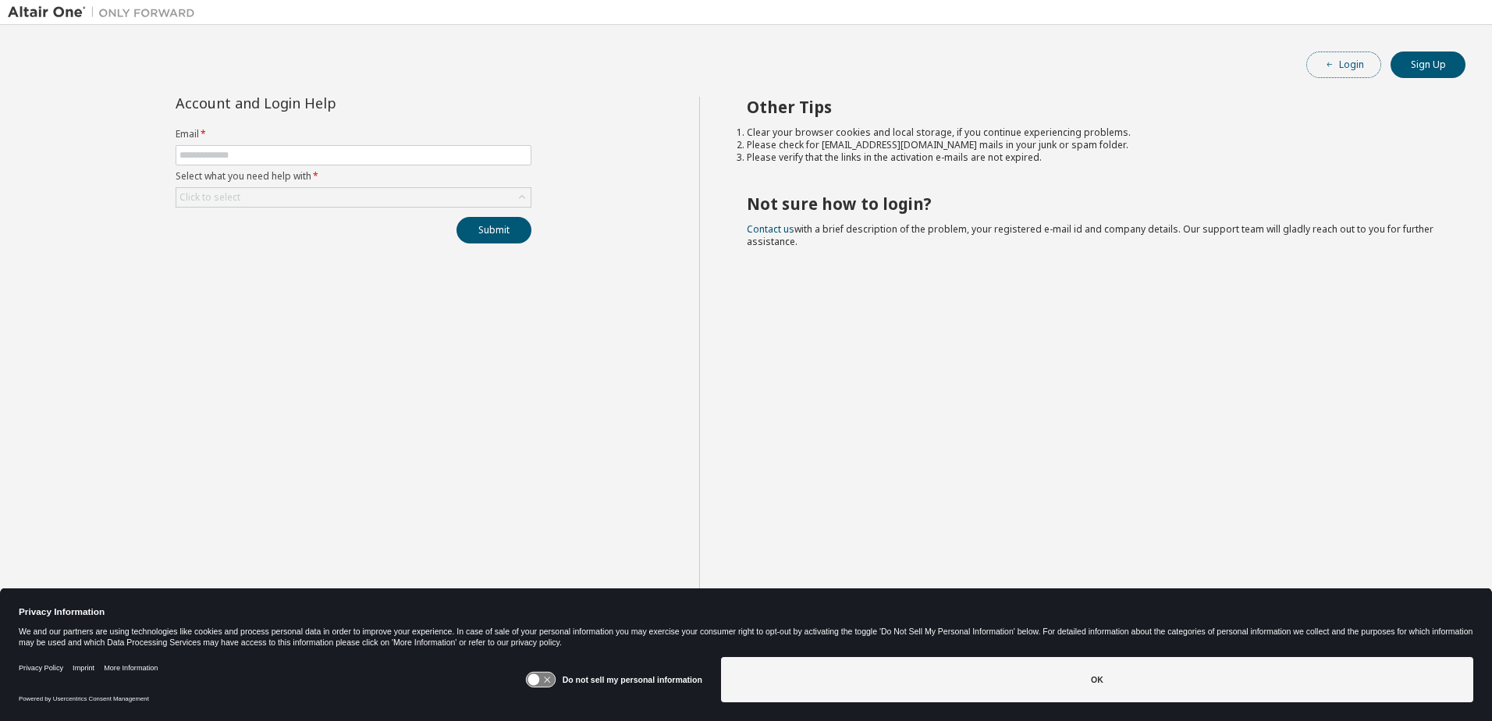
click at [1339, 67] on button "Login" at bounding box center [1343, 64] width 75 height 27
